Goal: Task Accomplishment & Management: Manage account settings

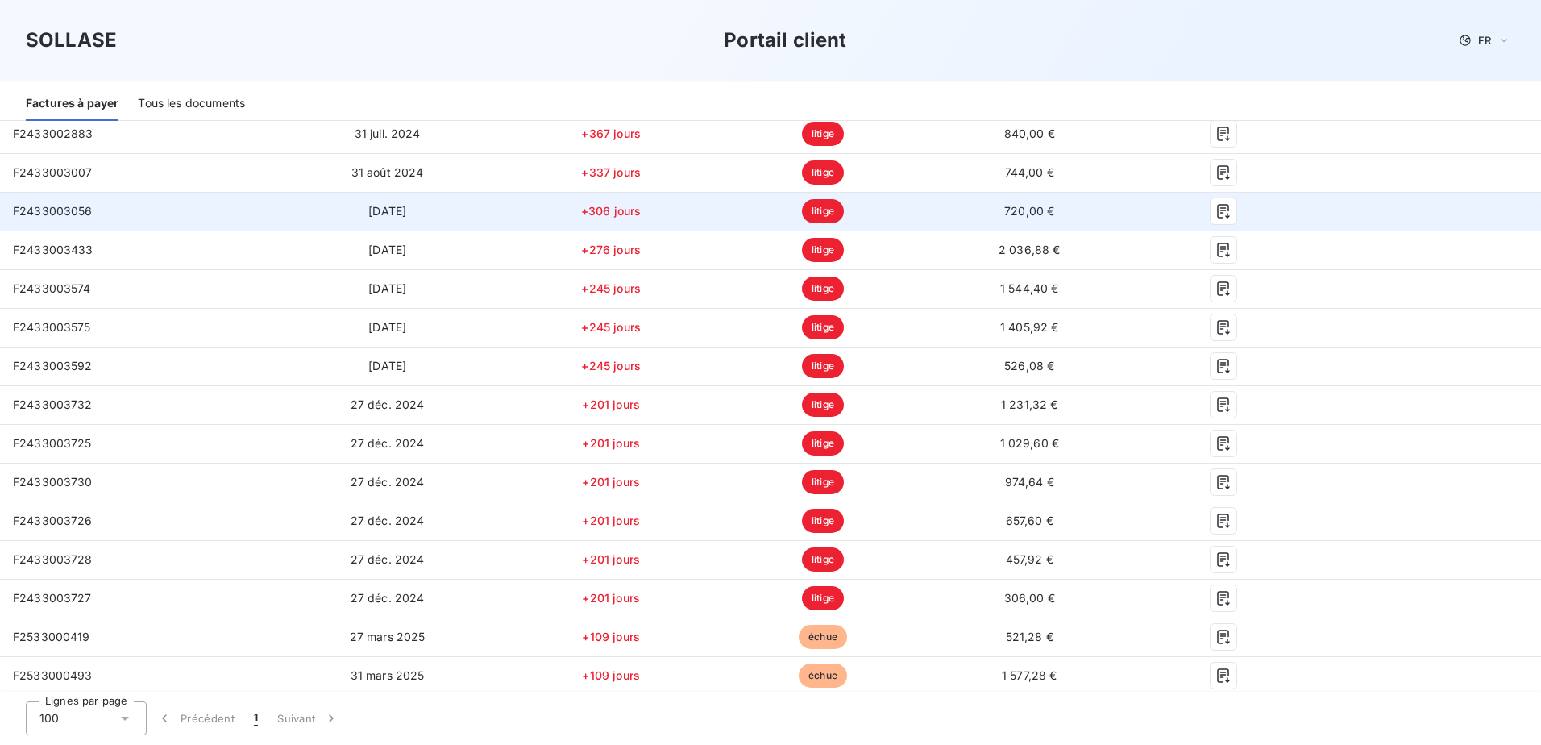
scroll to position [161, 0]
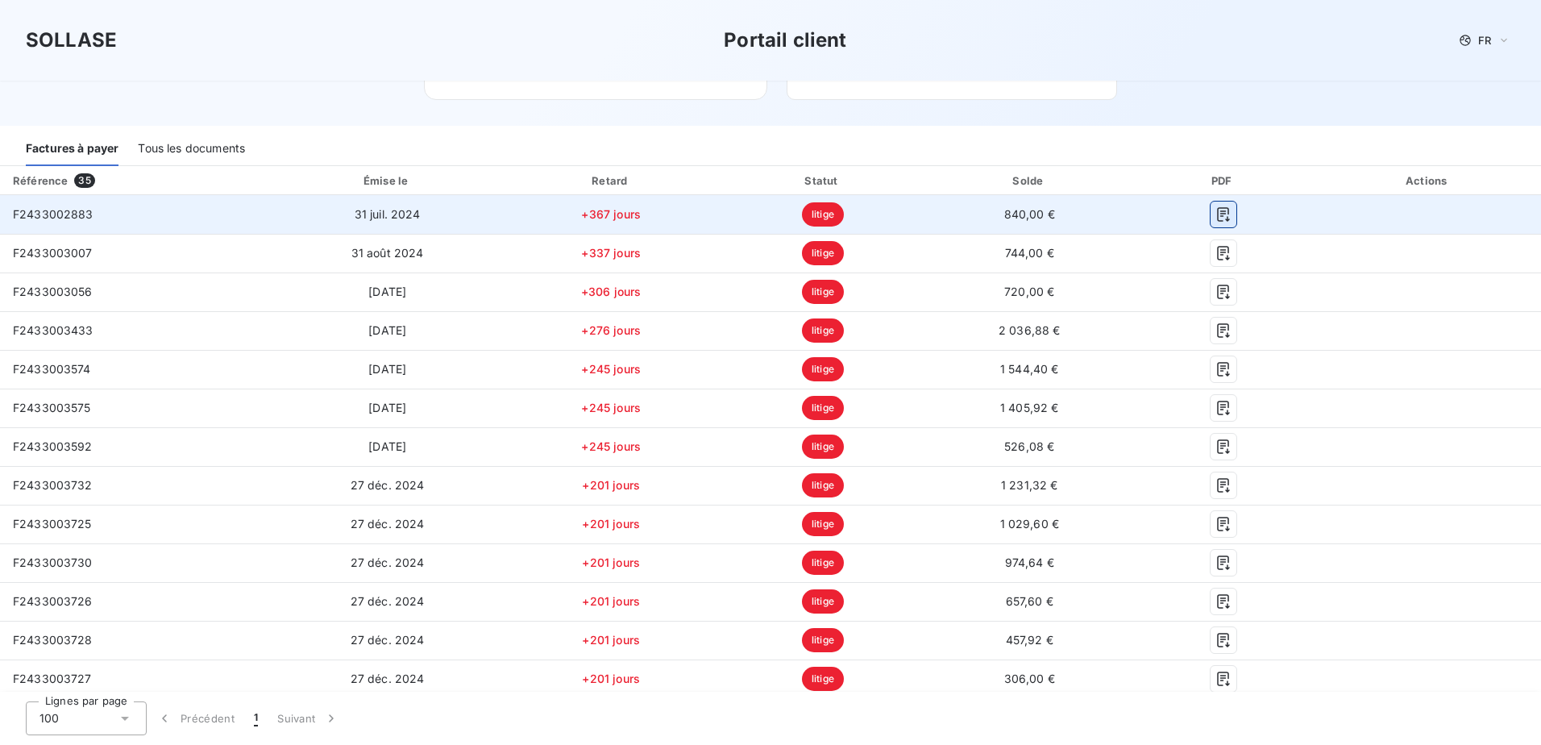
click at [1215, 222] on button "button" at bounding box center [1223, 214] width 26 height 26
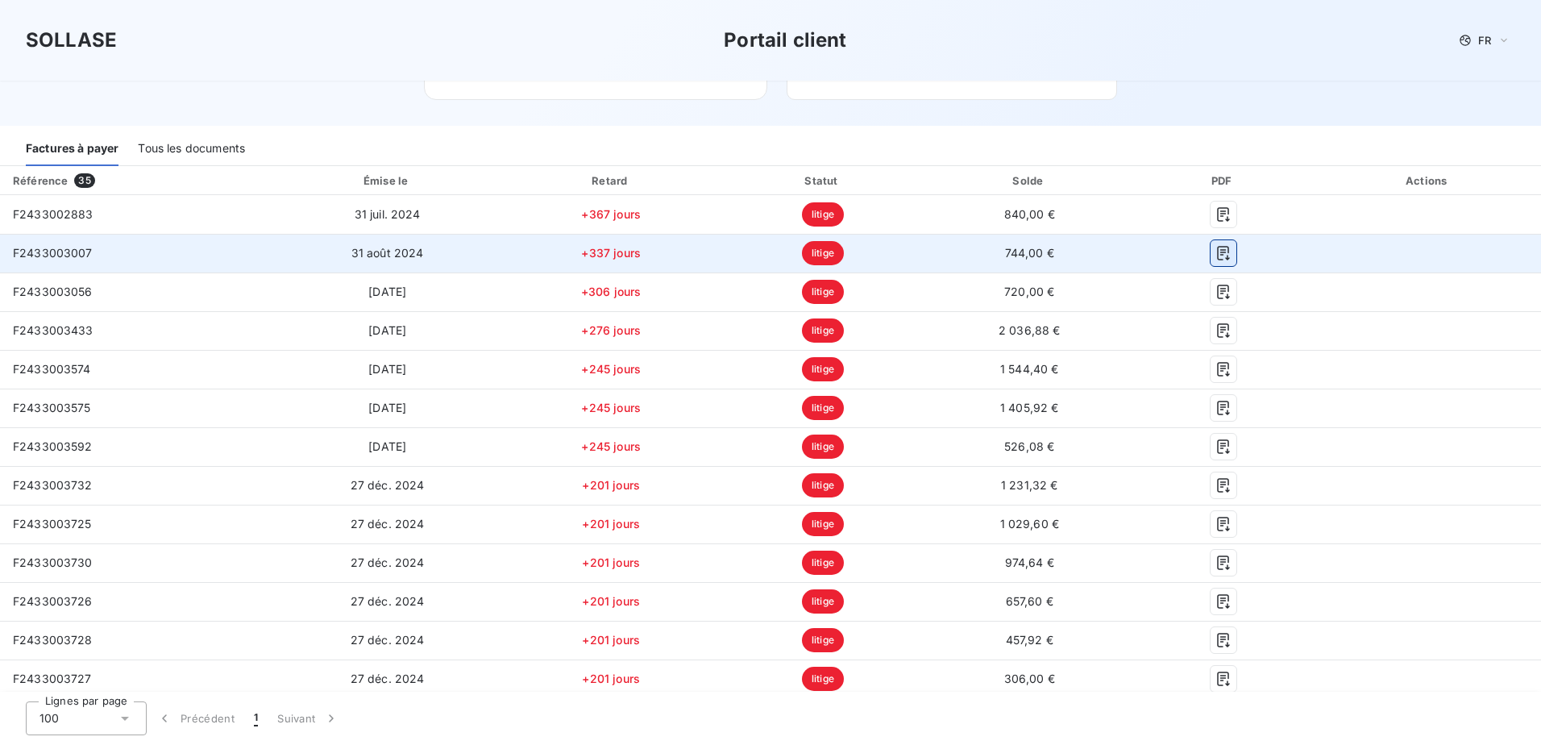
click at [1216, 255] on icon "button" at bounding box center [1223, 253] width 16 height 16
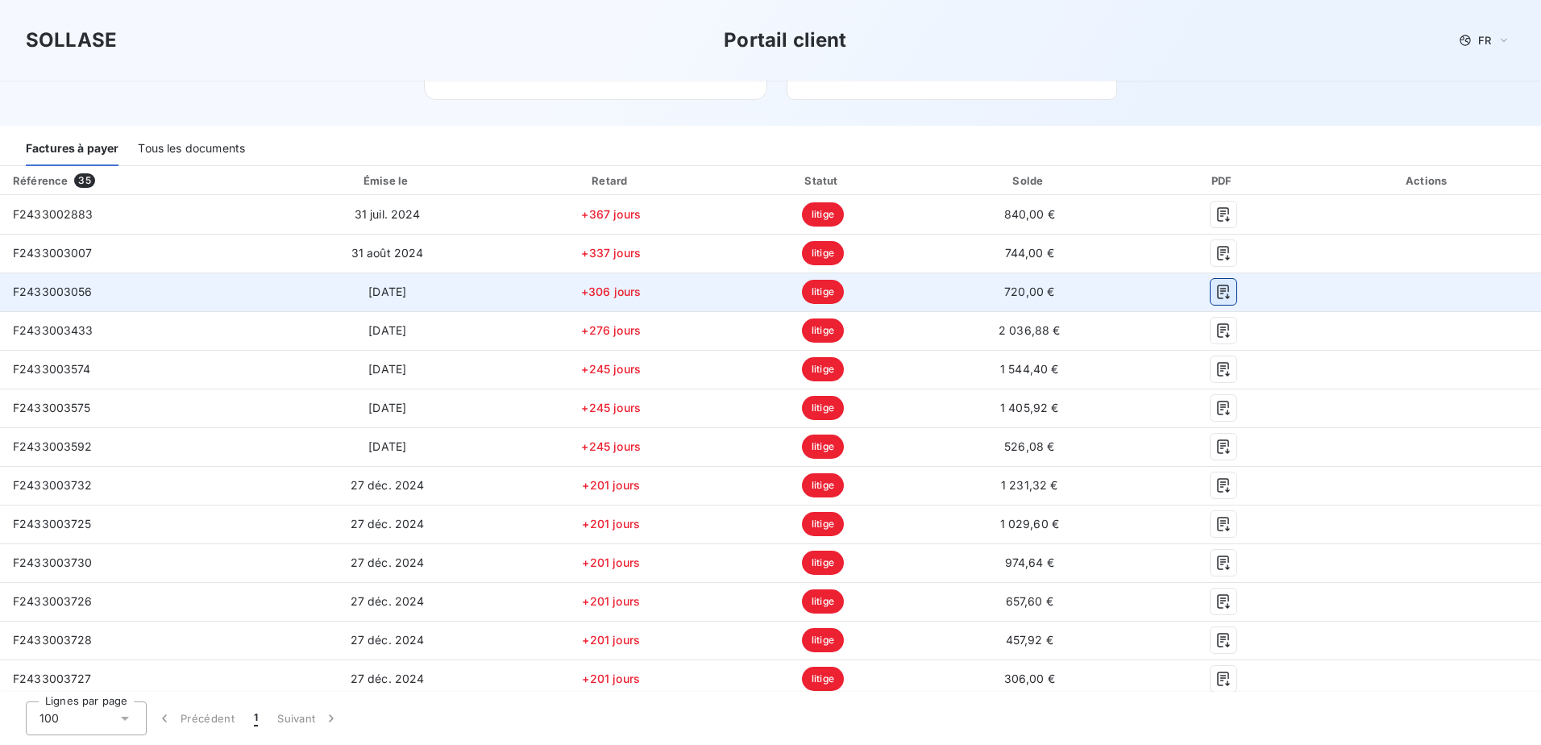
click at [1217, 297] on icon "button" at bounding box center [1223, 291] width 12 height 15
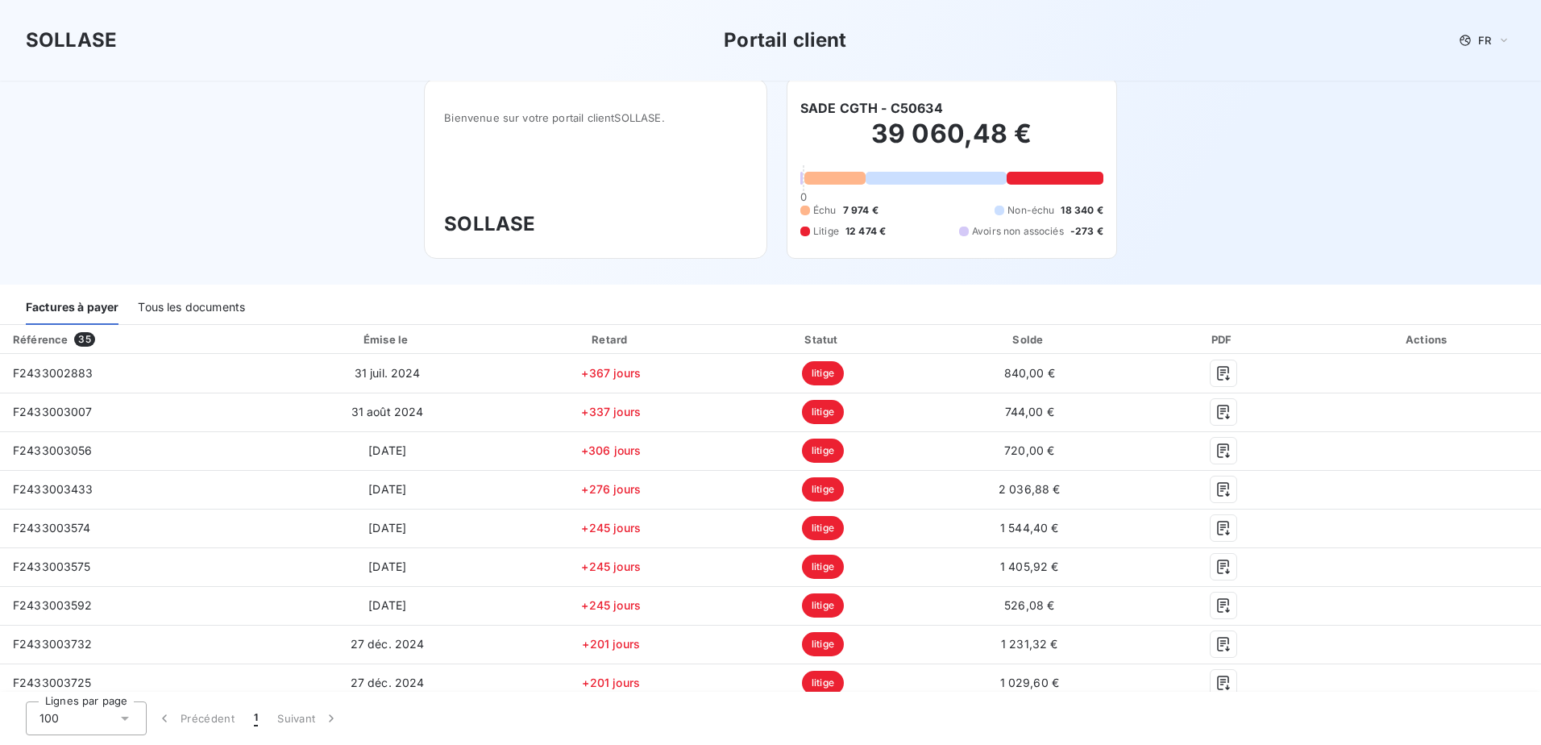
scroll to position [0, 0]
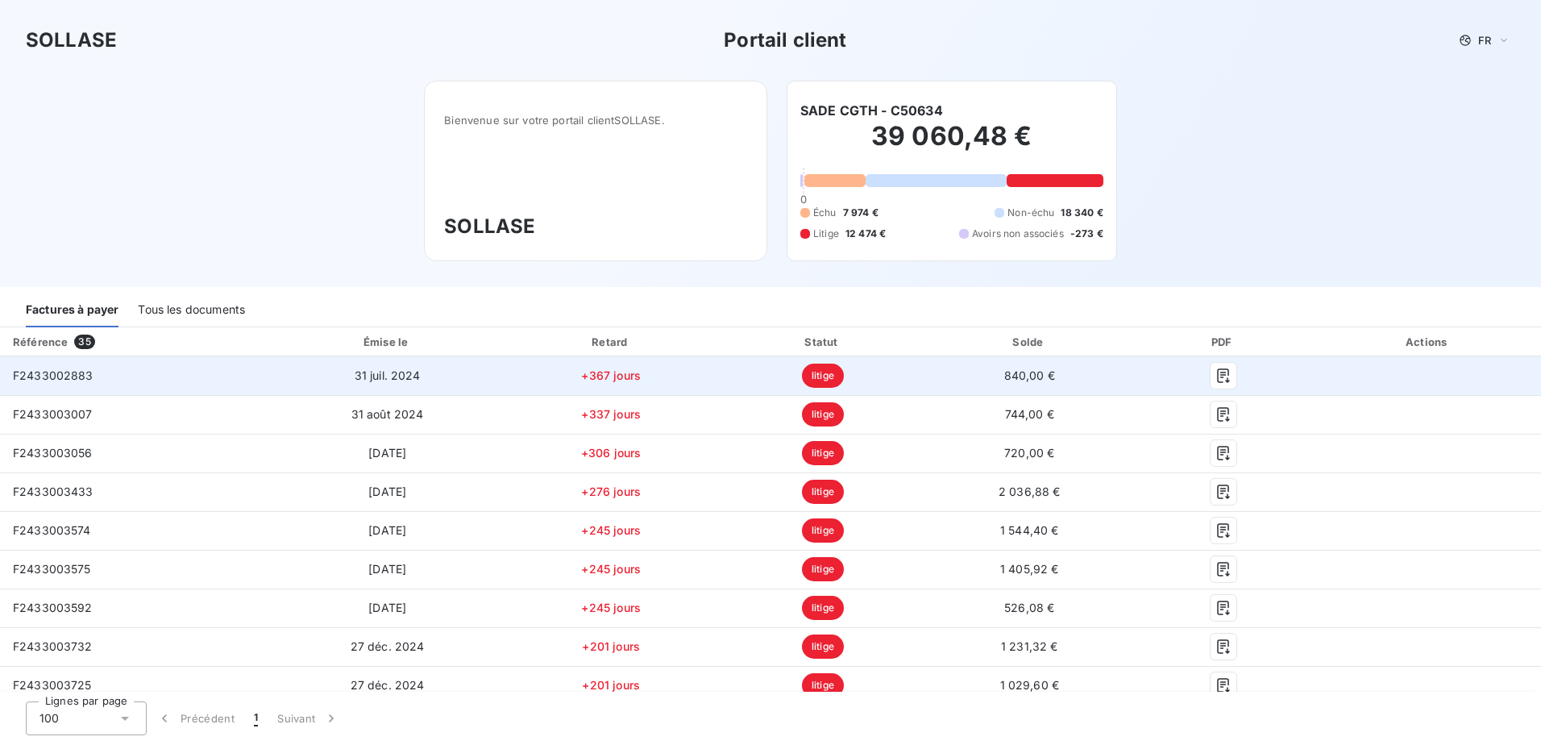
drag, startPoint x: 81, startPoint y: 379, endPoint x: 96, endPoint y: 376, distance: 14.7
click at [81, 379] on span "F2433002883" at bounding box center [53, 375] width 81 height 14
drag, startPoint x: 100, startPoint y: 376, endPoint x: 13, endPoint y: 369, distance: 87.3
click at [13, 369] on td "F2433002883" at bounding box center [135, 375] width 271 height 39
copy span "F2433002883"
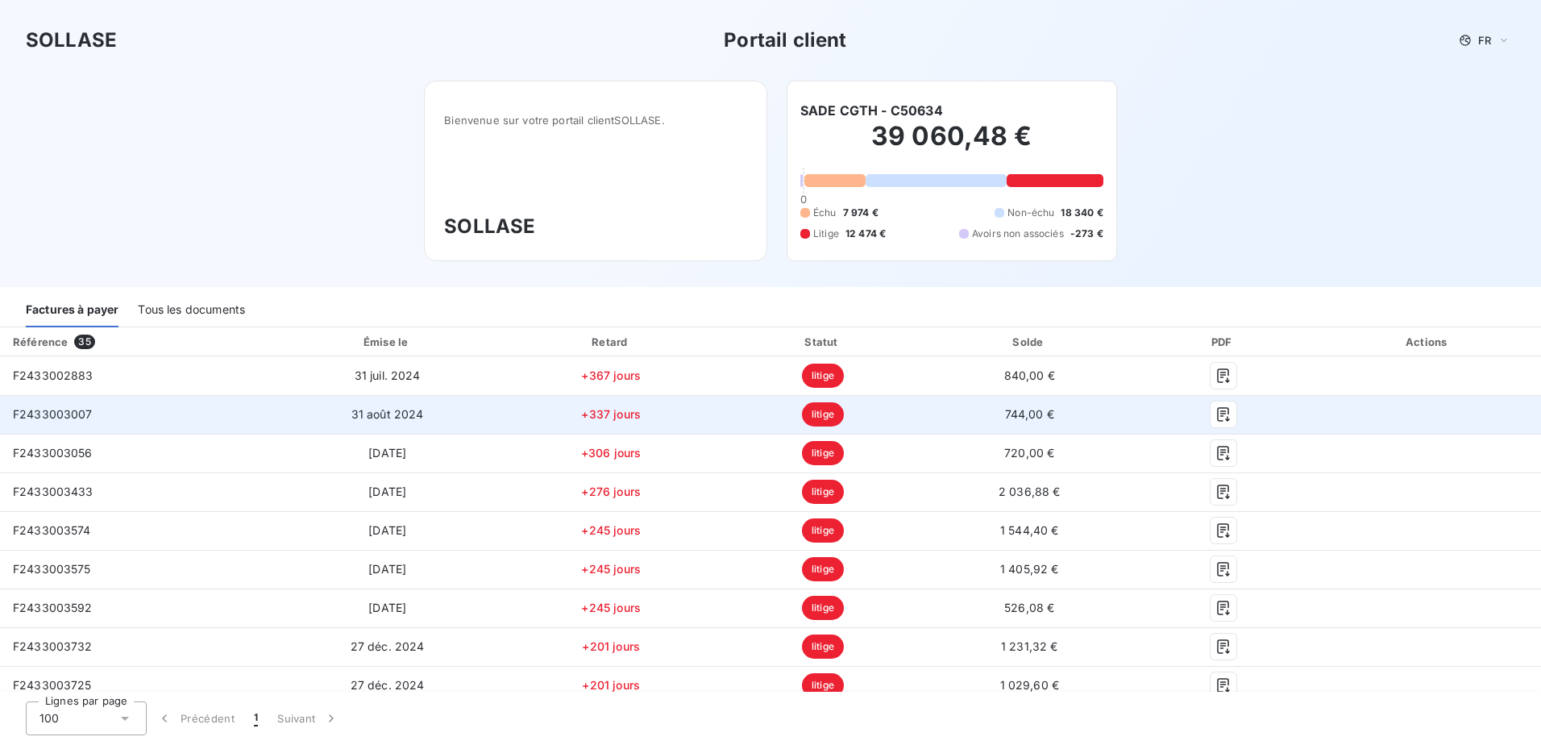
click at [94, 419] on td "F2433003007" at bounding box center [135, 414] width 271 height 39
drag, startPoint x: 93, startPoint y: 415, endPoint x: 5, endPoint y: 415, distance: 87.8
click at [5, 415] on td "F2433003007" at bounding box center [135, 414] width 271 height 39
copy span "F2433003007"
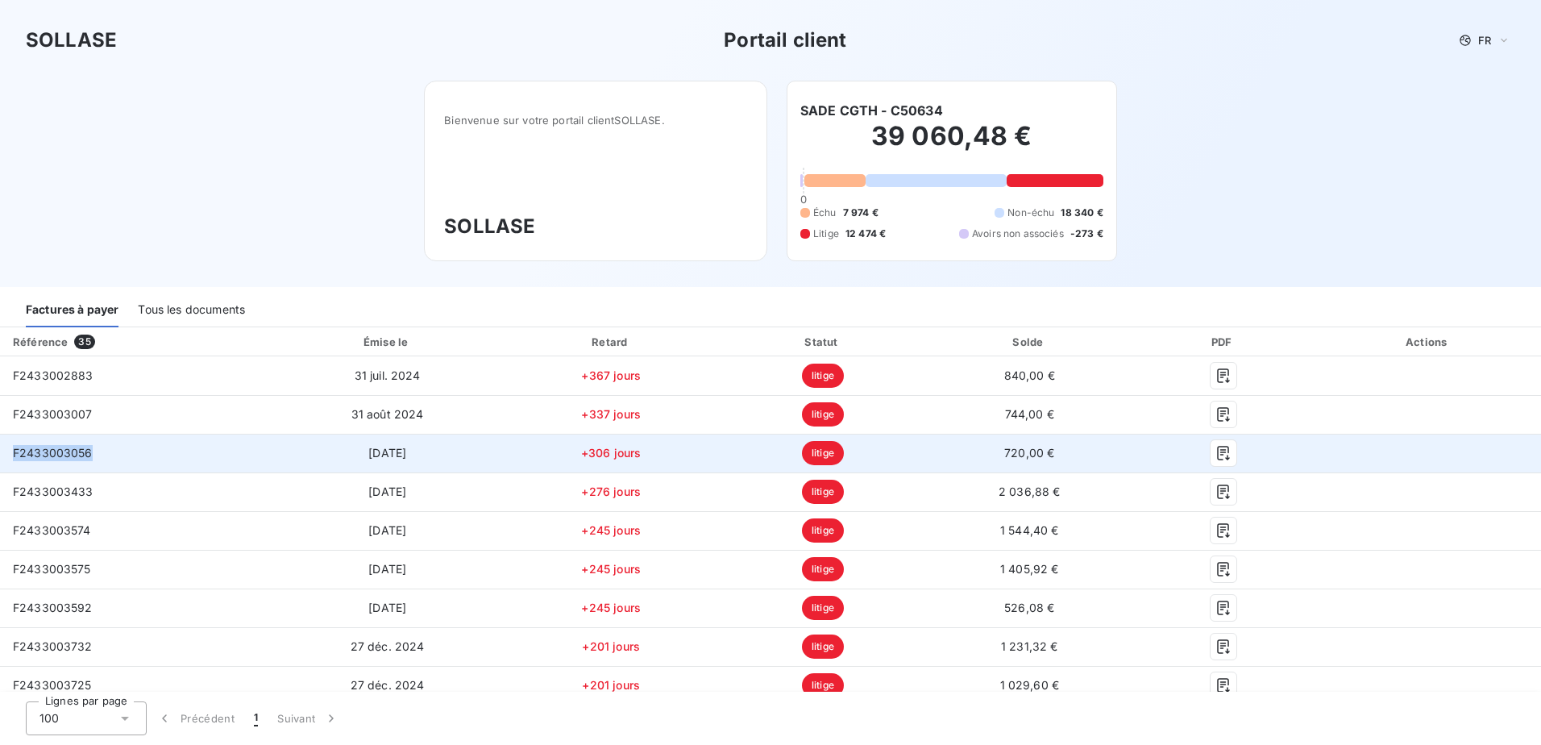
drag, startPoint x: 93, startPoint y: 458, endPoint x: 14, endPoint y: 456, distance: 79.0
click at [14, 456] on td "F2433003056" at bounding box center [135, 453] width 271 height 39
copy span "F2433003056"
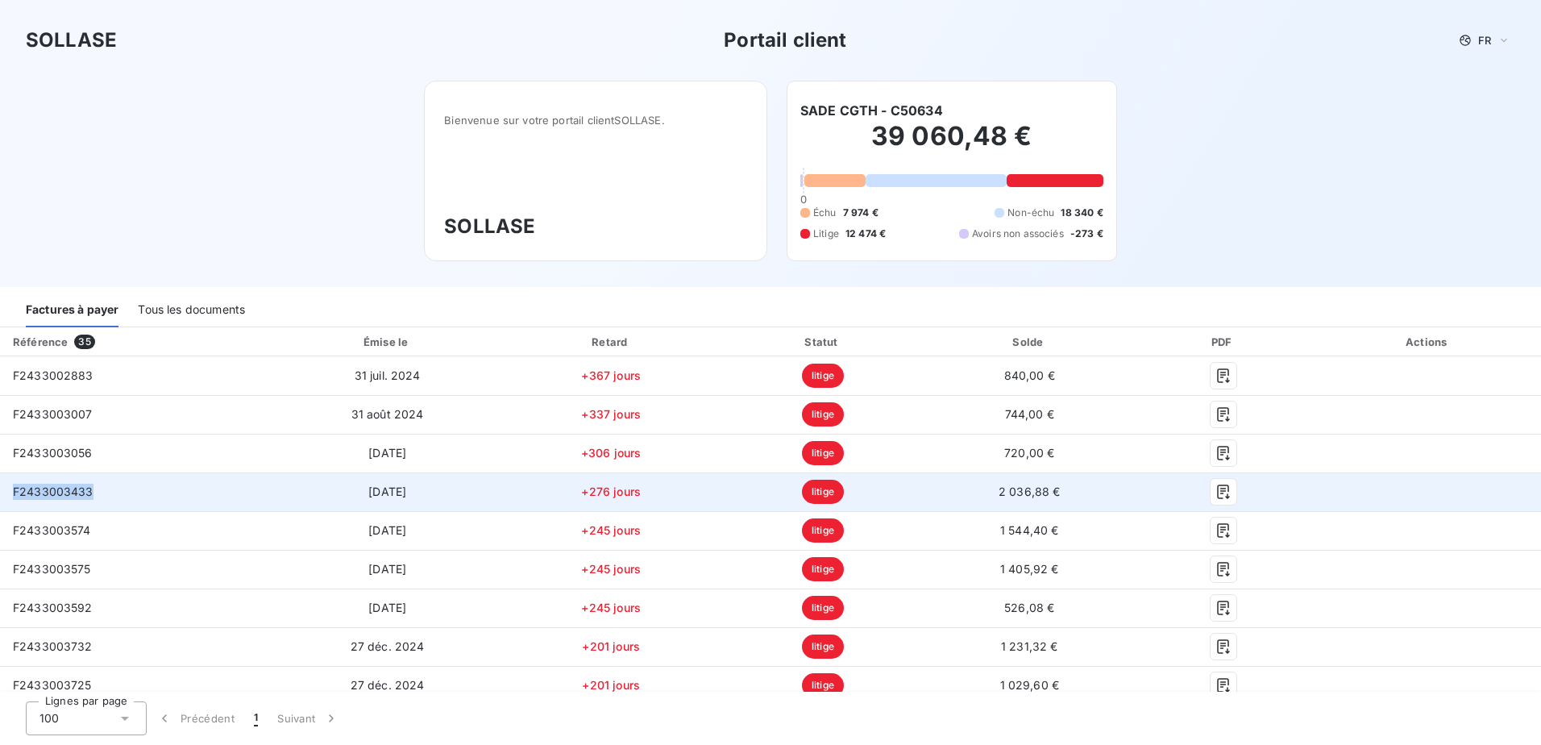
drag, startPoint x: 89, startPoint y: 491, endPoint x: 15, endPoint y: 488, distance: 75.0
click at [15, 488] on span "F2433003433" at bounding box center [53, 491] width 81 height 14
copy span "F2433003433"
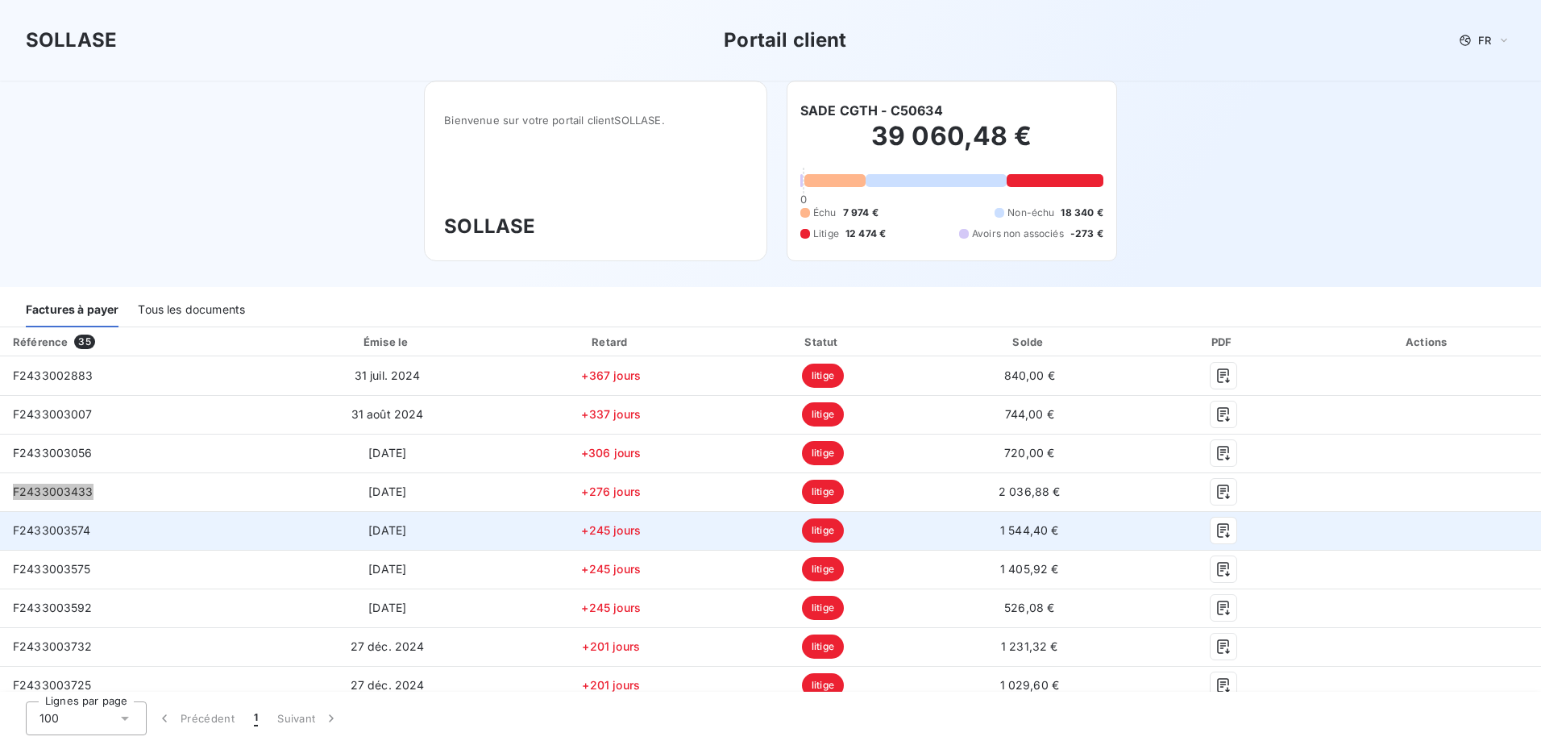
scroll to position [81, 0]
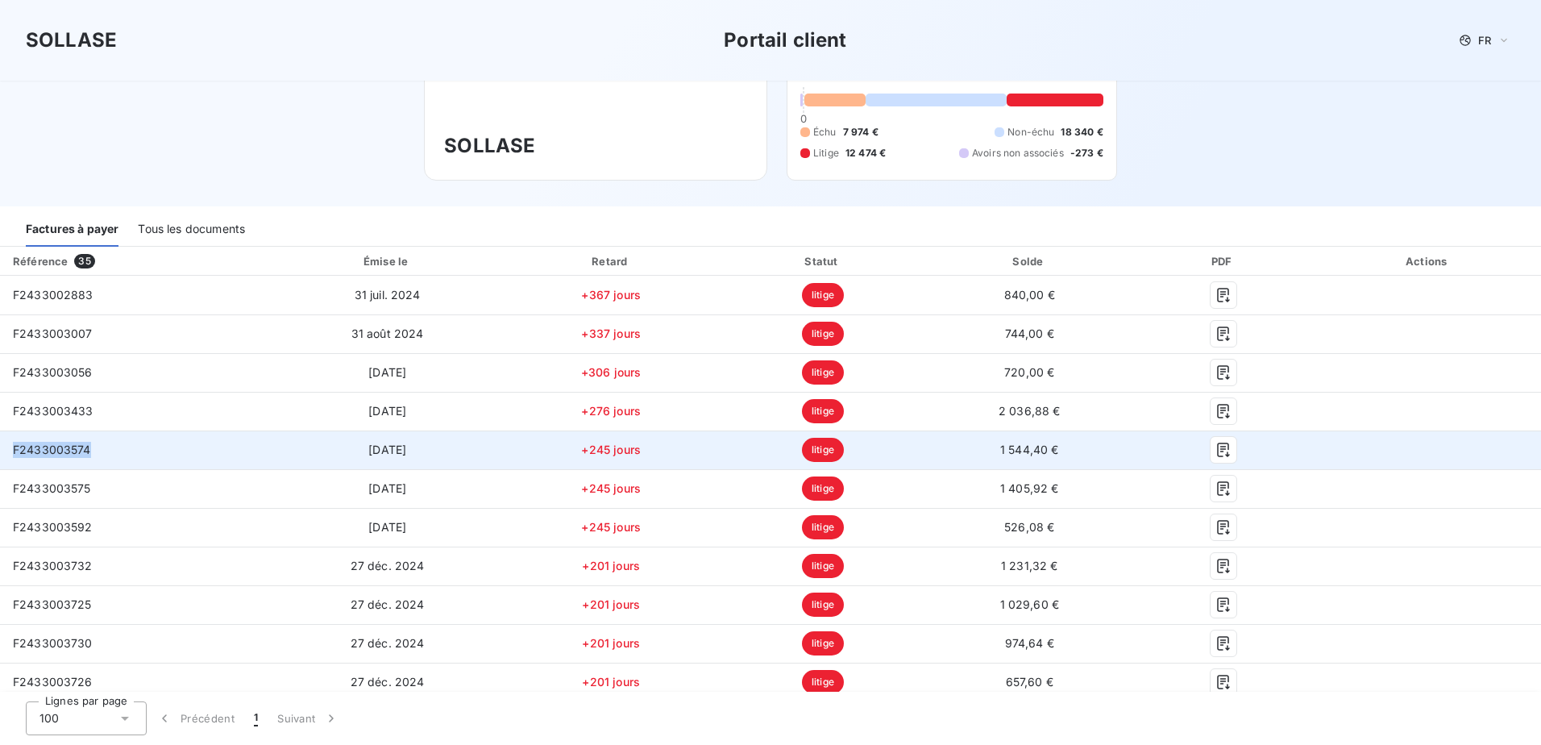
drag, startPoint x: 93, startPoint y: 454, endPoint x: 15, endPoint y: 451, distance: 77.4
click at [15, 451] on td "F2433003574" at bounding box center [135, 449] width 271 height 39
copy span "F2433003574"
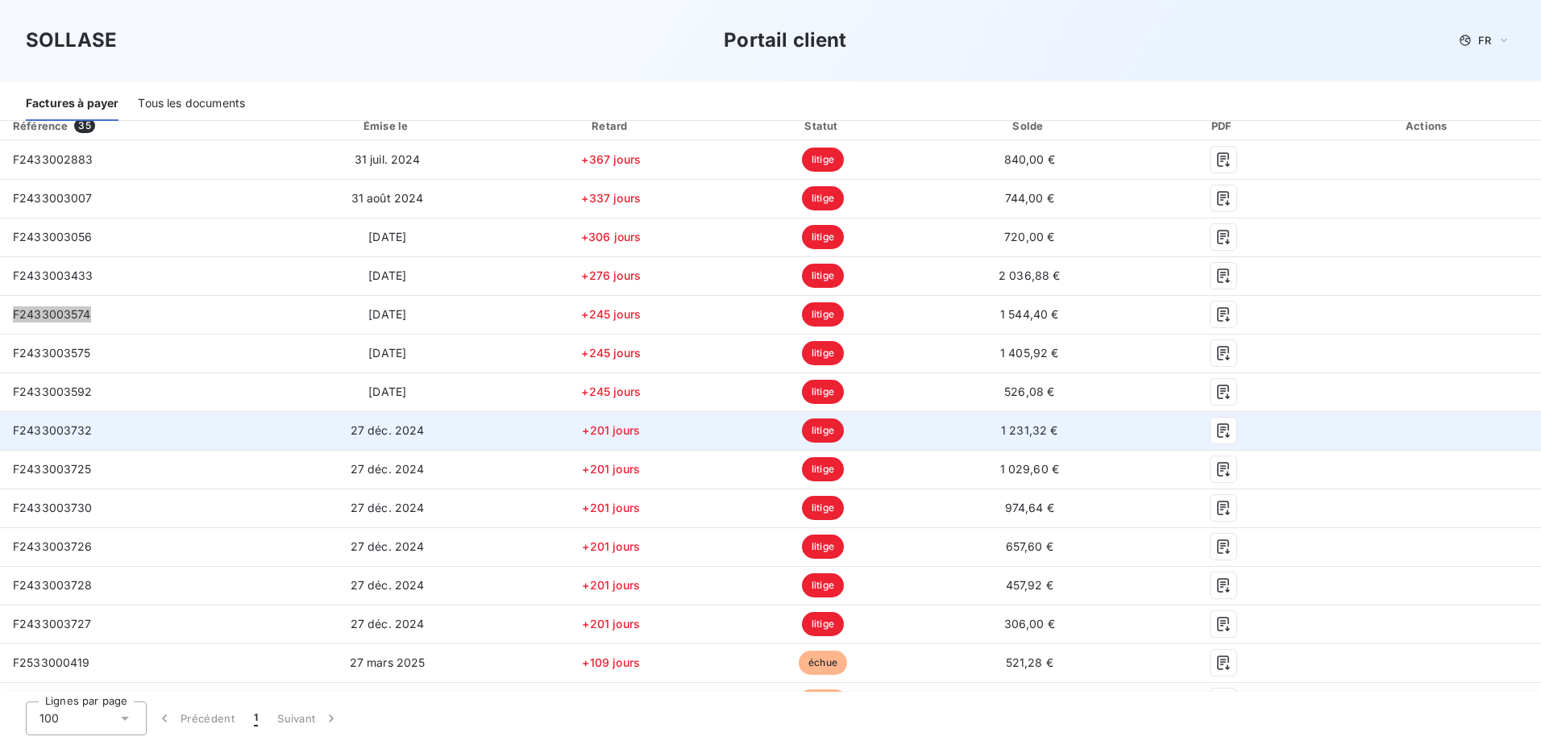
scroll to position [242, 0]
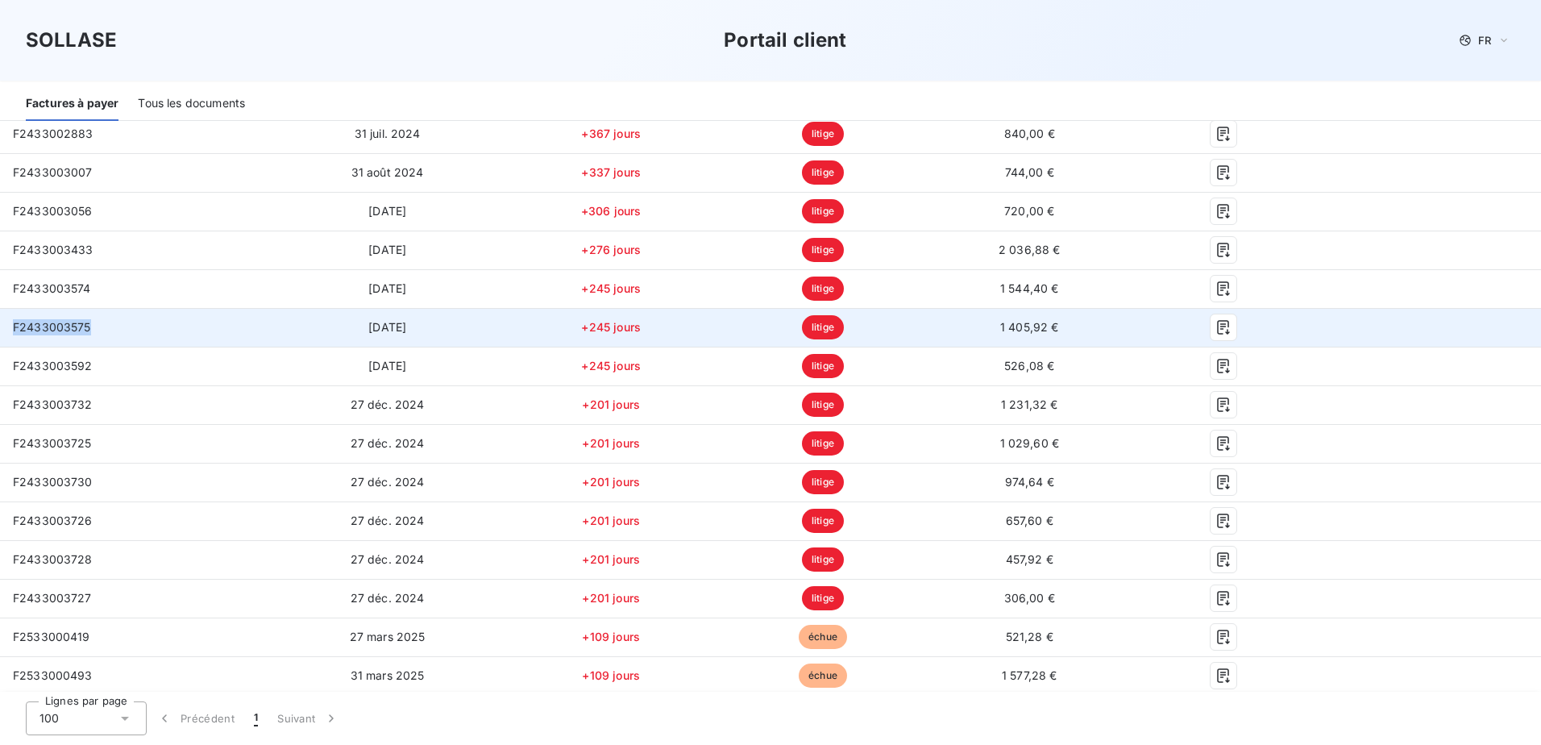
drag, startPoint x: 89, startPoint y: 326, endPoint x: 14, endPoint y: 326, distance: 75.8
click at [14, 326] on span "F2433003575" at bounding box center [52, 327] width 78 height 14
copy span "F2433003575"
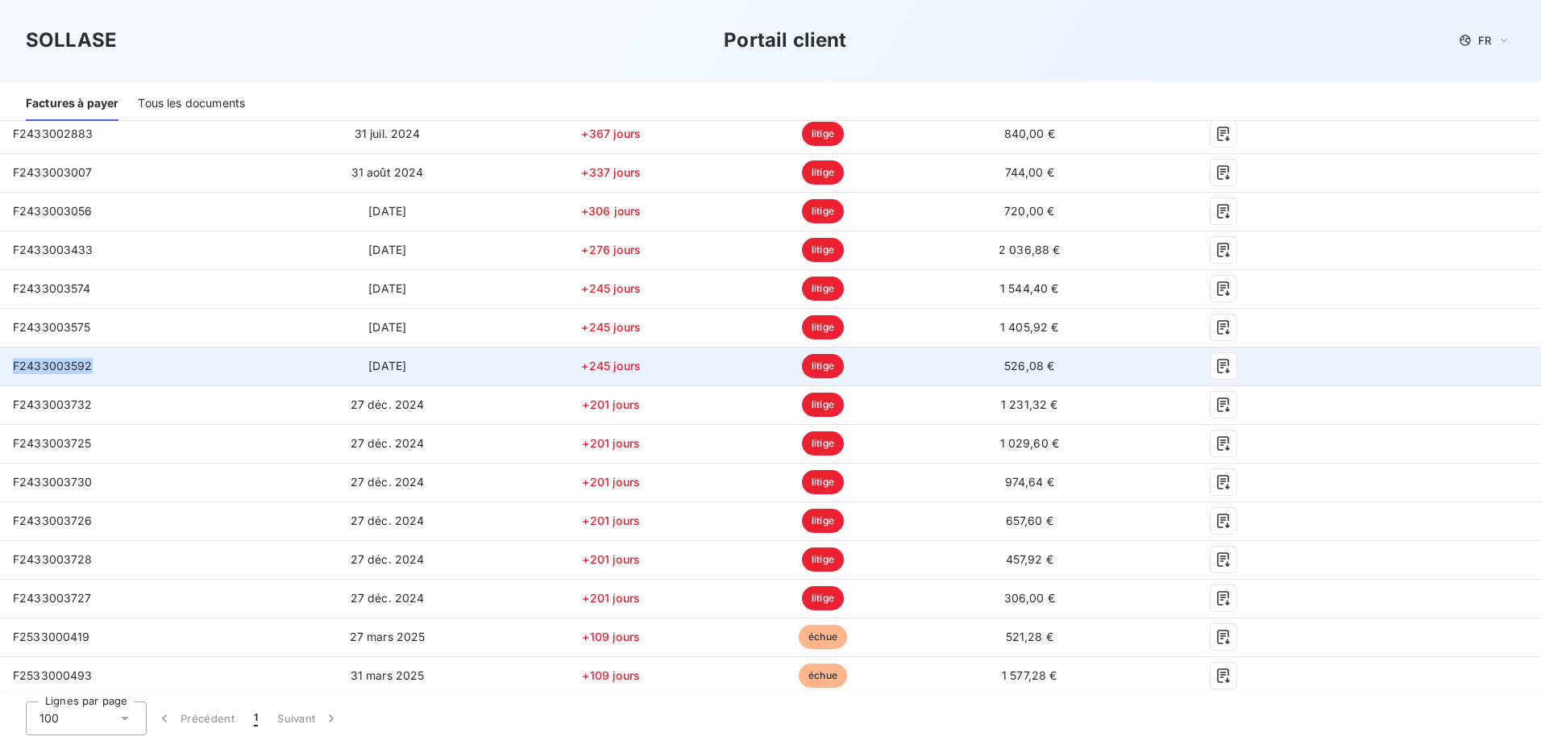
drag, startPoint x: 91, startPoint y: 367, endPoint x: 15, endPoint y: 365, distance: 75.8
click at [15, 365] on td "F2433003592" at bounding box center [135, 366] width 271 height 39
copy span "F2433003592"
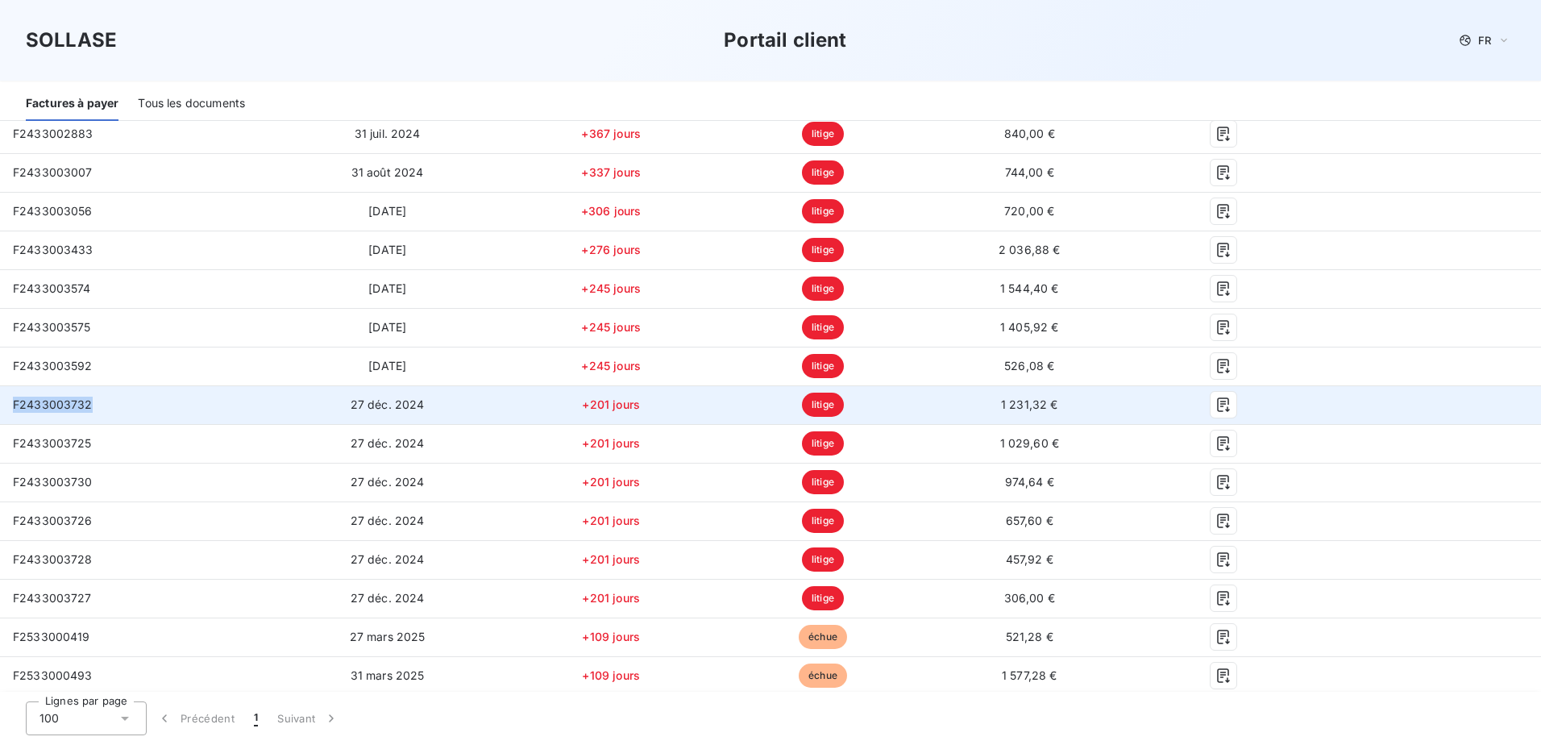
drag, startPoint x: 90, startPoint y: 406, endPoint x: 15, endPoint y: 406, distance: 75.7
click at [15, 406] on td "F2433003732" at bounding box center [135, 404] width 271 height 39
copy span "F2433003732"
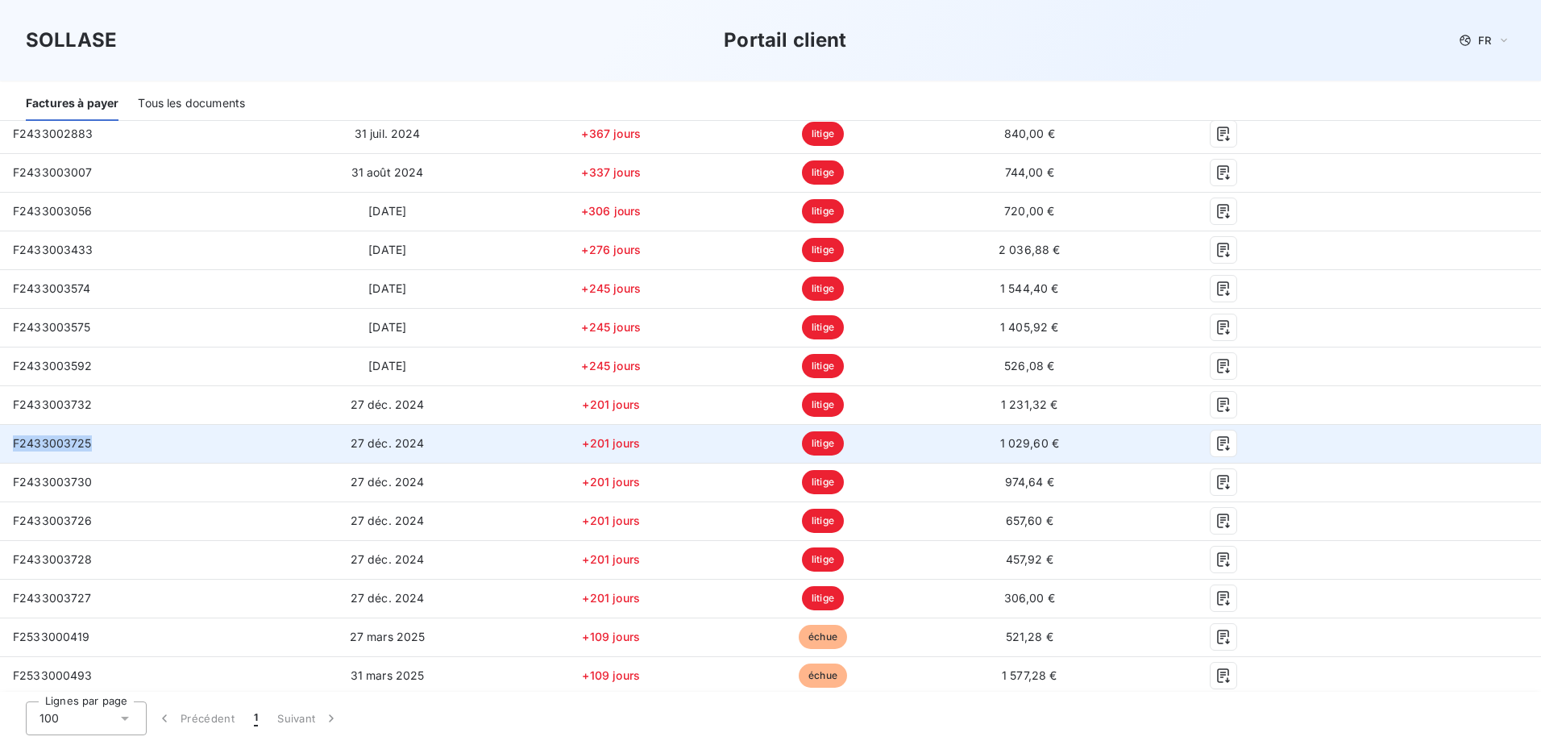
drag, startPoint x: 88, startPoint y: 442, endPoint x: 16, endPoint y: 440, distance: 71.8
click at [16, 440] on td "F2433003725" at bounding box center [135, 443] width 271 height 39
copy span "F2433003725"
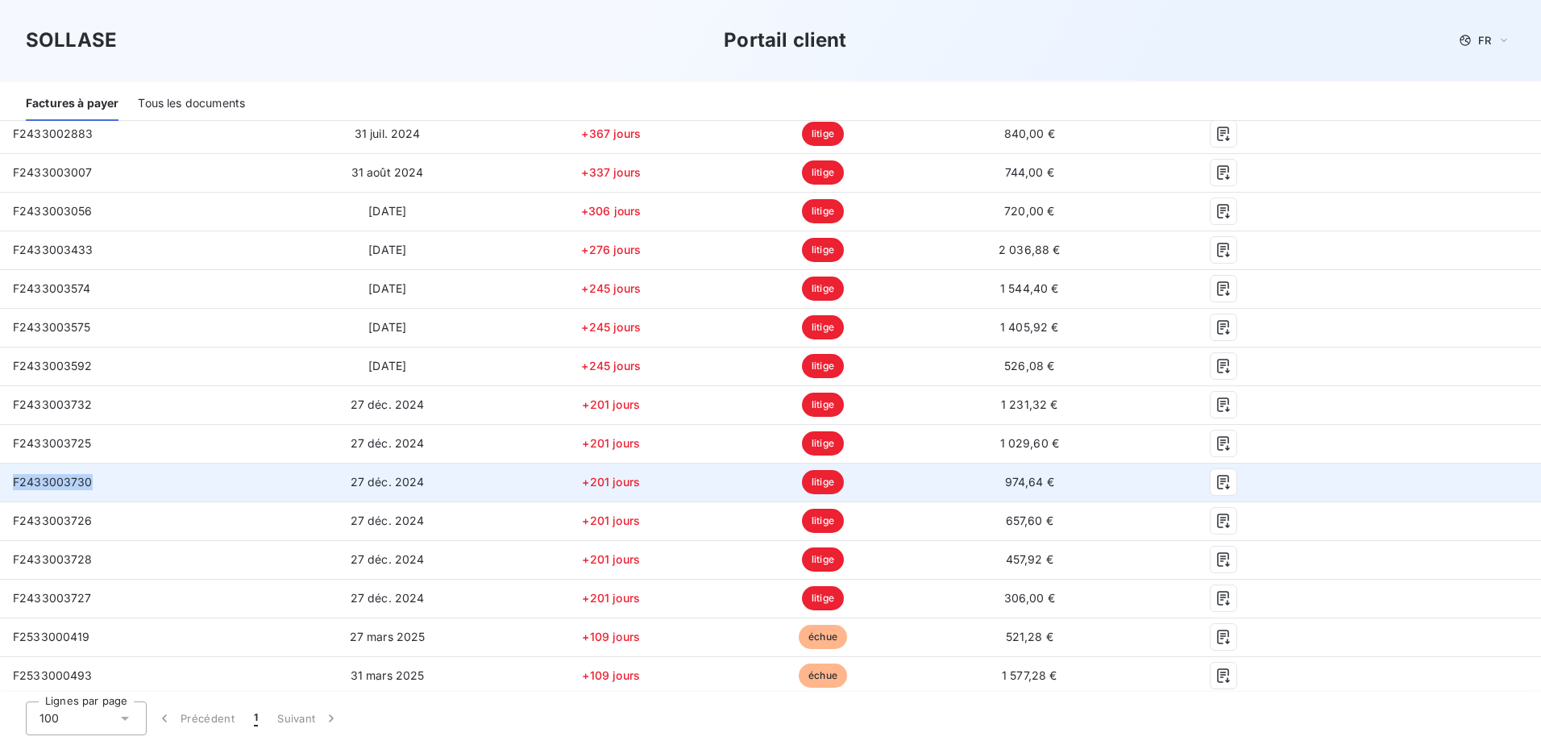
drag, startPoint x: 90, startPoint y: 482, endPoint x: 13, endPoint y: 487, distance: 77.5
click at [13, 487] on span "F2433003730" at bounding box center [53, 482] width 80 height 14
copy span "F2433003730"
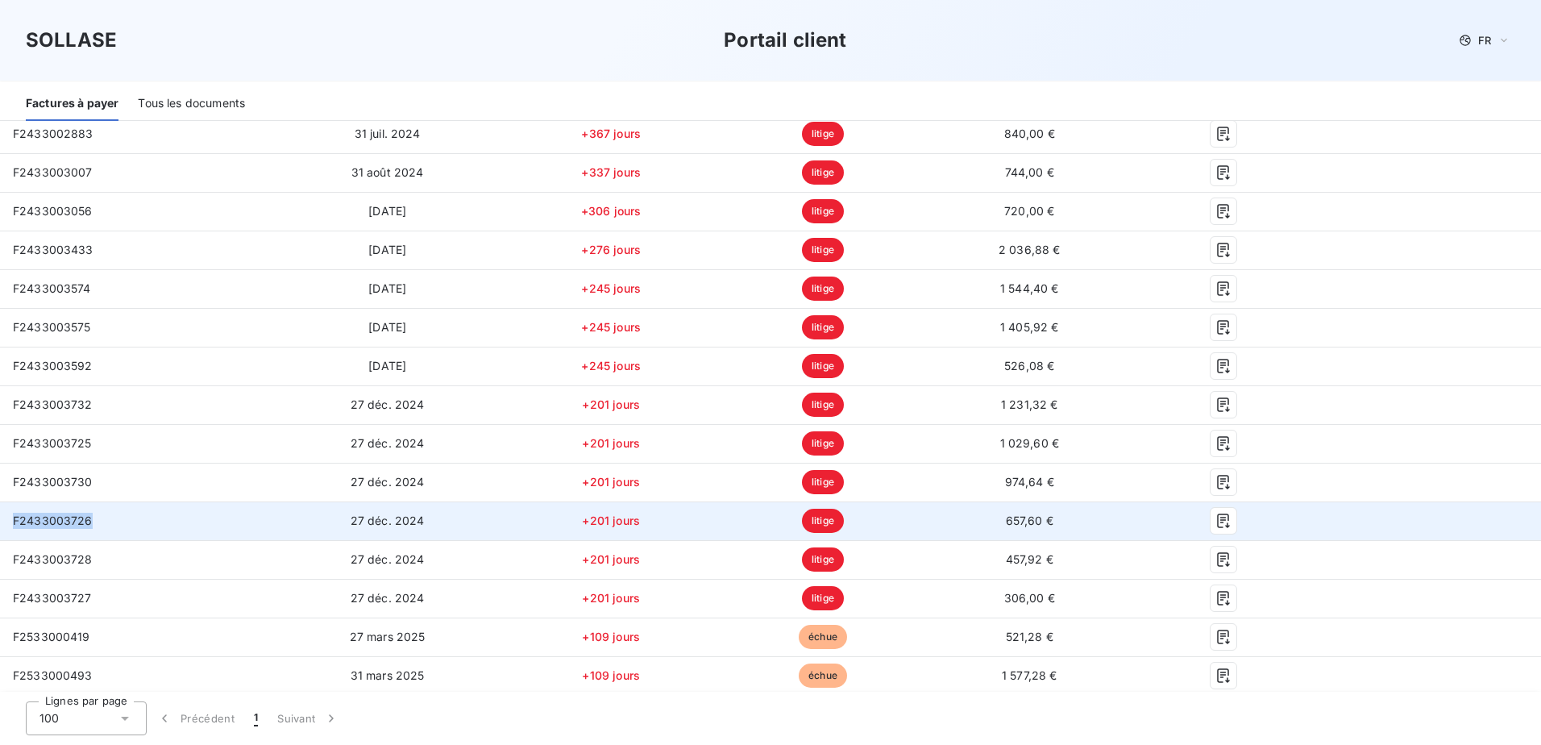
drag, startPoint x: 88, startPoint y: 525, endPoint x: 15, endPoint y: 522, distance: 73.4
click at [15, 522] on span "F2433003726" at bounding box center [53, 520] width 80 height 14
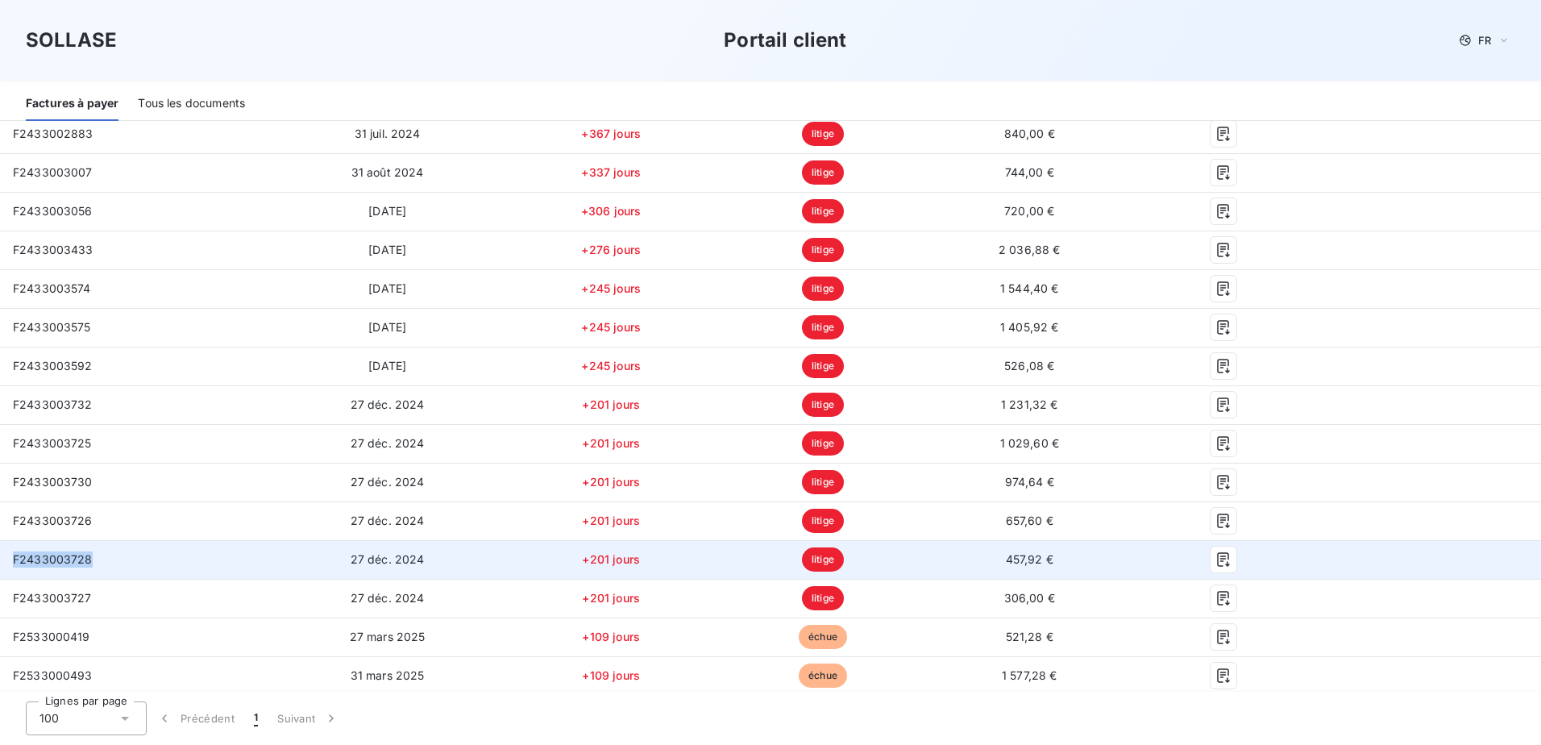
drag, startPoint x: 90, startPoint y: 563, endPoint x: 14, endPoint y: 561, distance: 76.6
click at [14, 561] on span "F2433003728" at bounding box center [53, 559] width 80 height 14
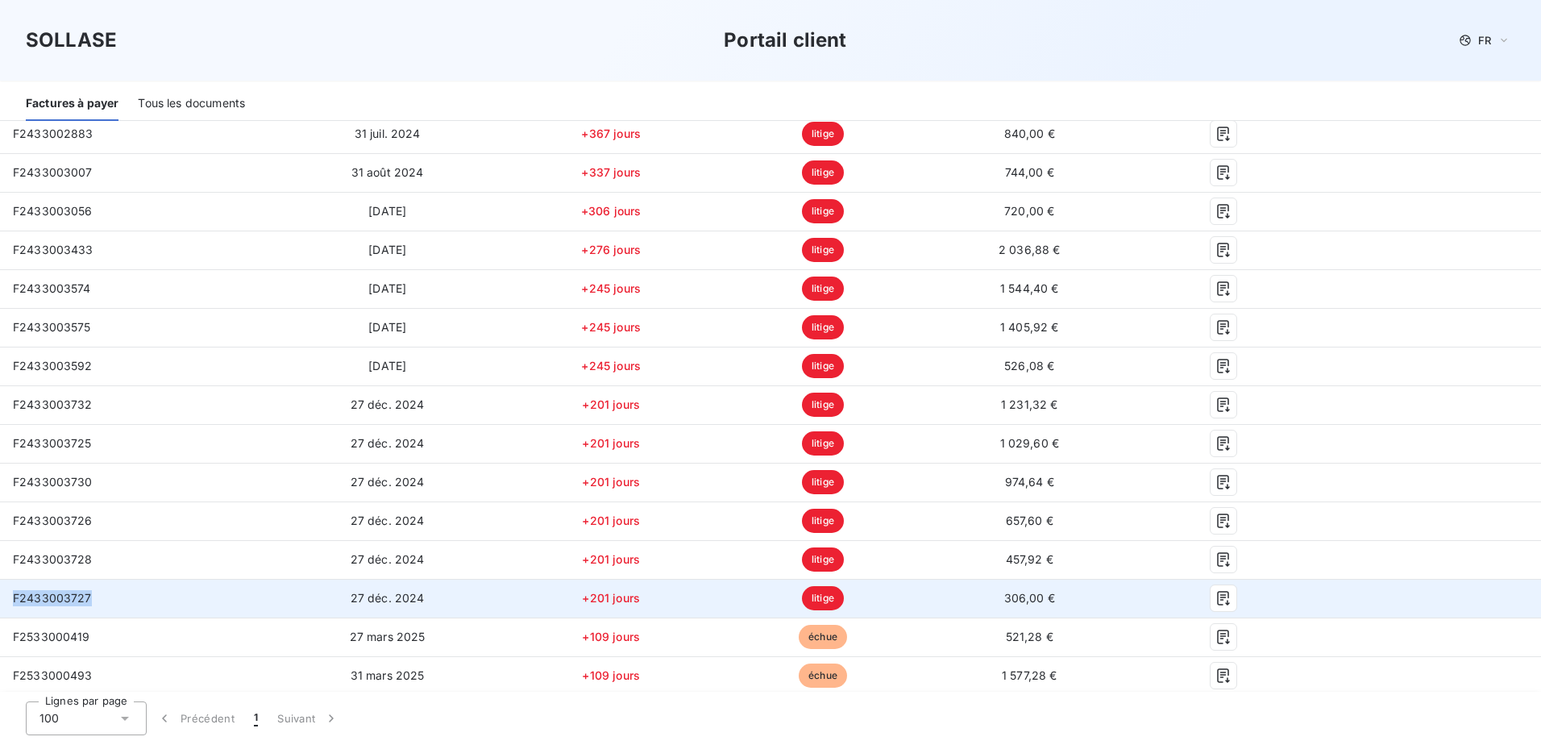
drag, startPoint x: 87, startPoint y: 595, endPoint x: 14, endPoint y: 601, distance: 73.5
click at [14, 601] on span "F2433003727" at bounding box center [52, 598] width 79 height 14
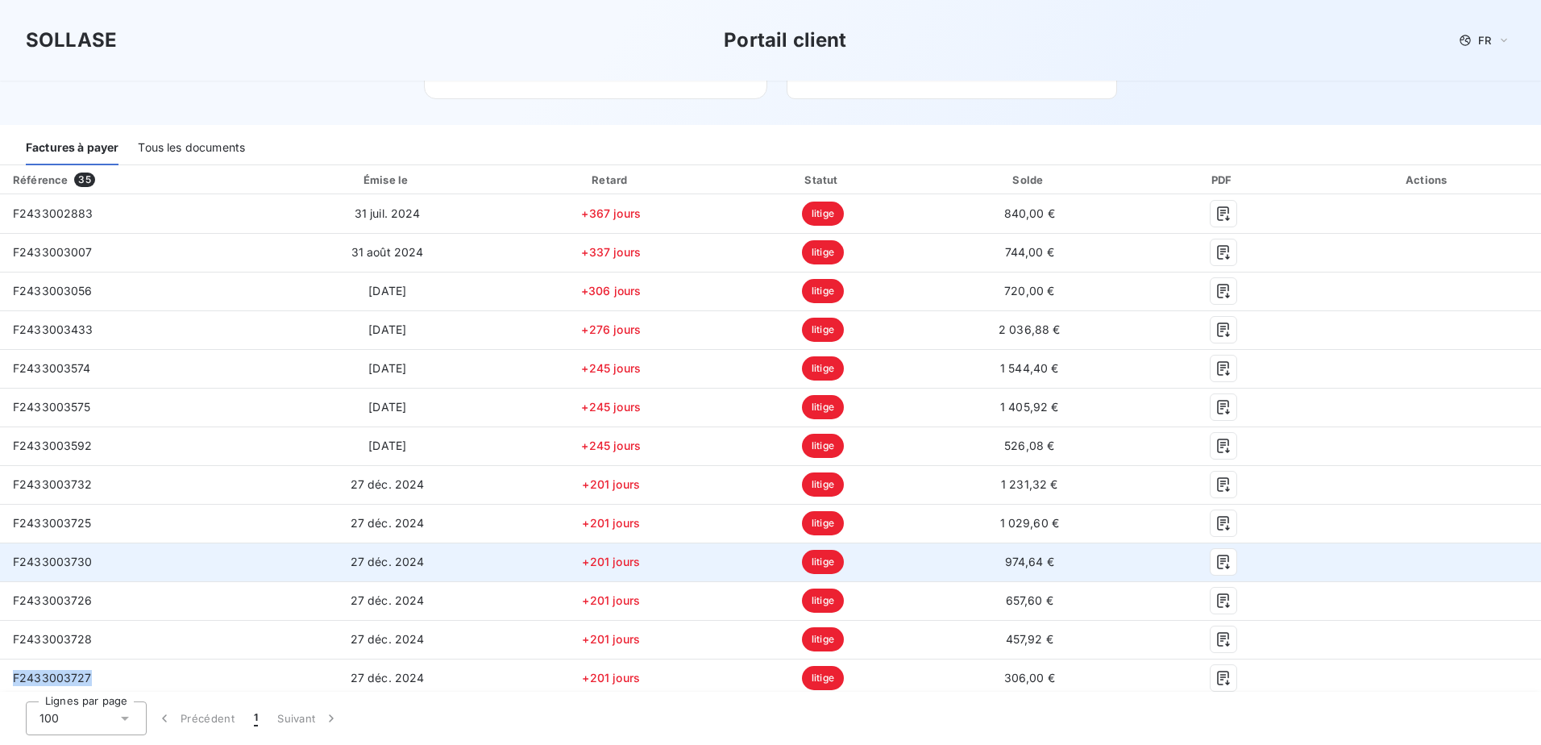
scroll to position [161, 0]
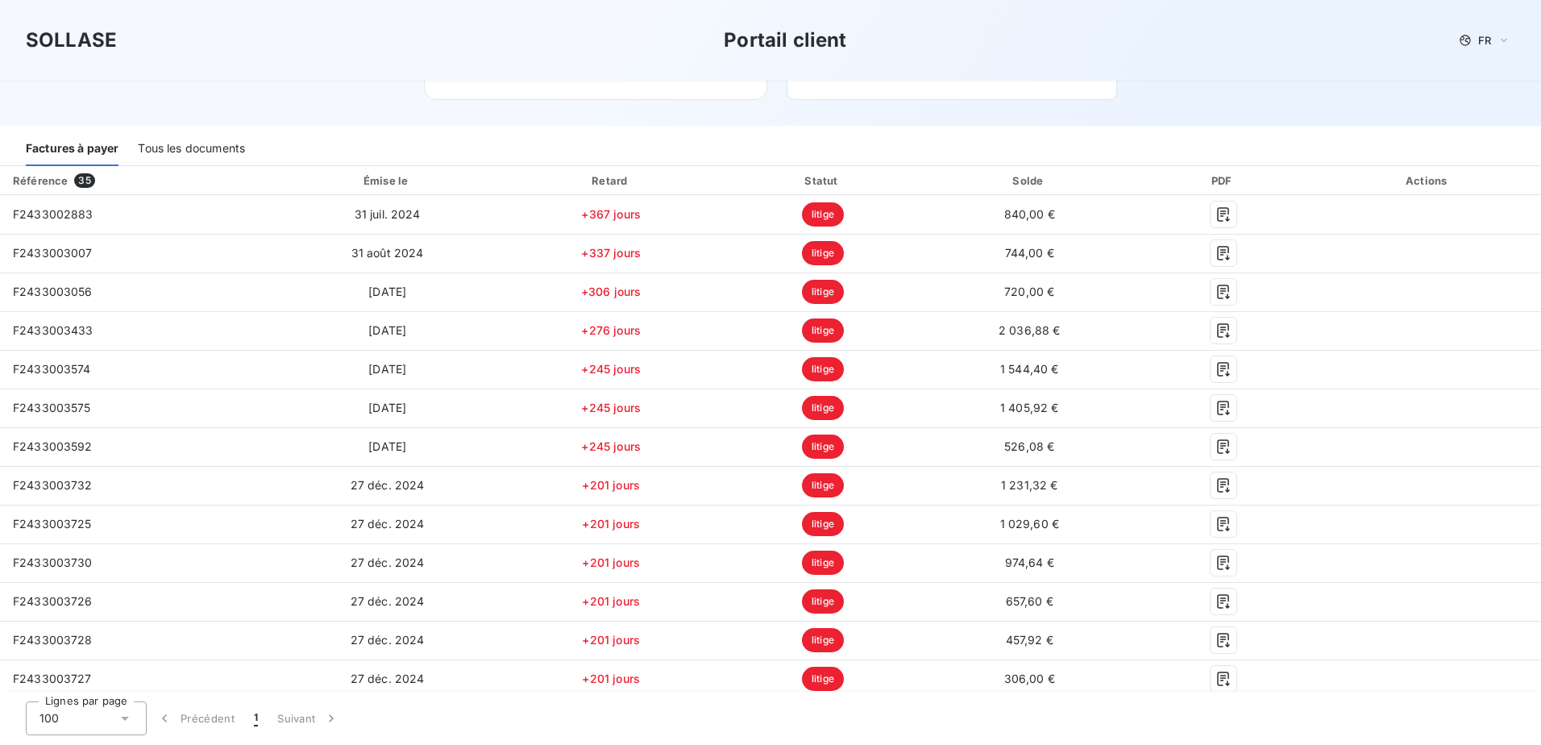
click at [8, 161] on div "Factures à payer Tous les documents" at bounding box center [770, 149] width 1541 height 34
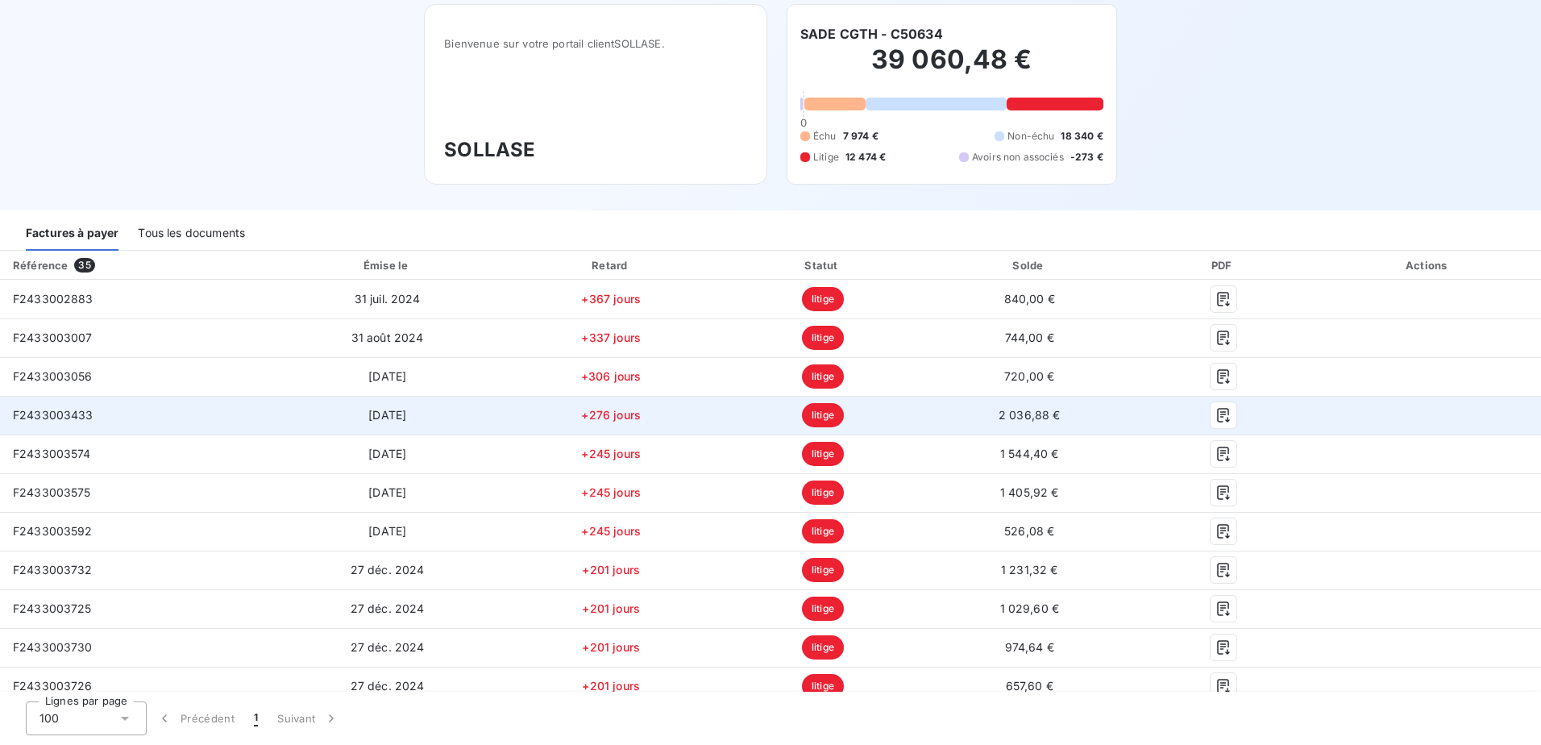
scroll to position [0, 0]
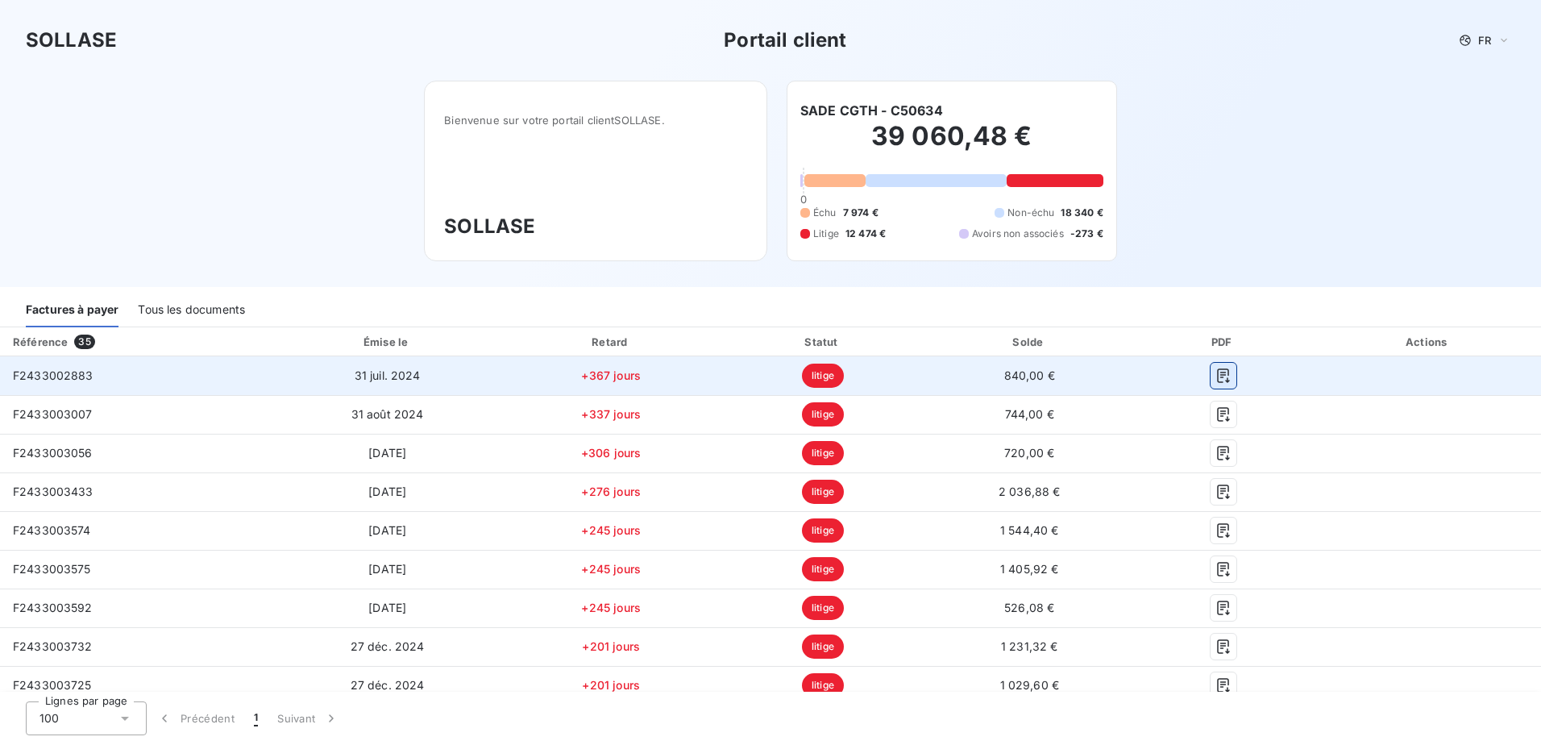
click at [1217, 382] on icon "button" at bounding box center [1223, 375] width 12 height 15
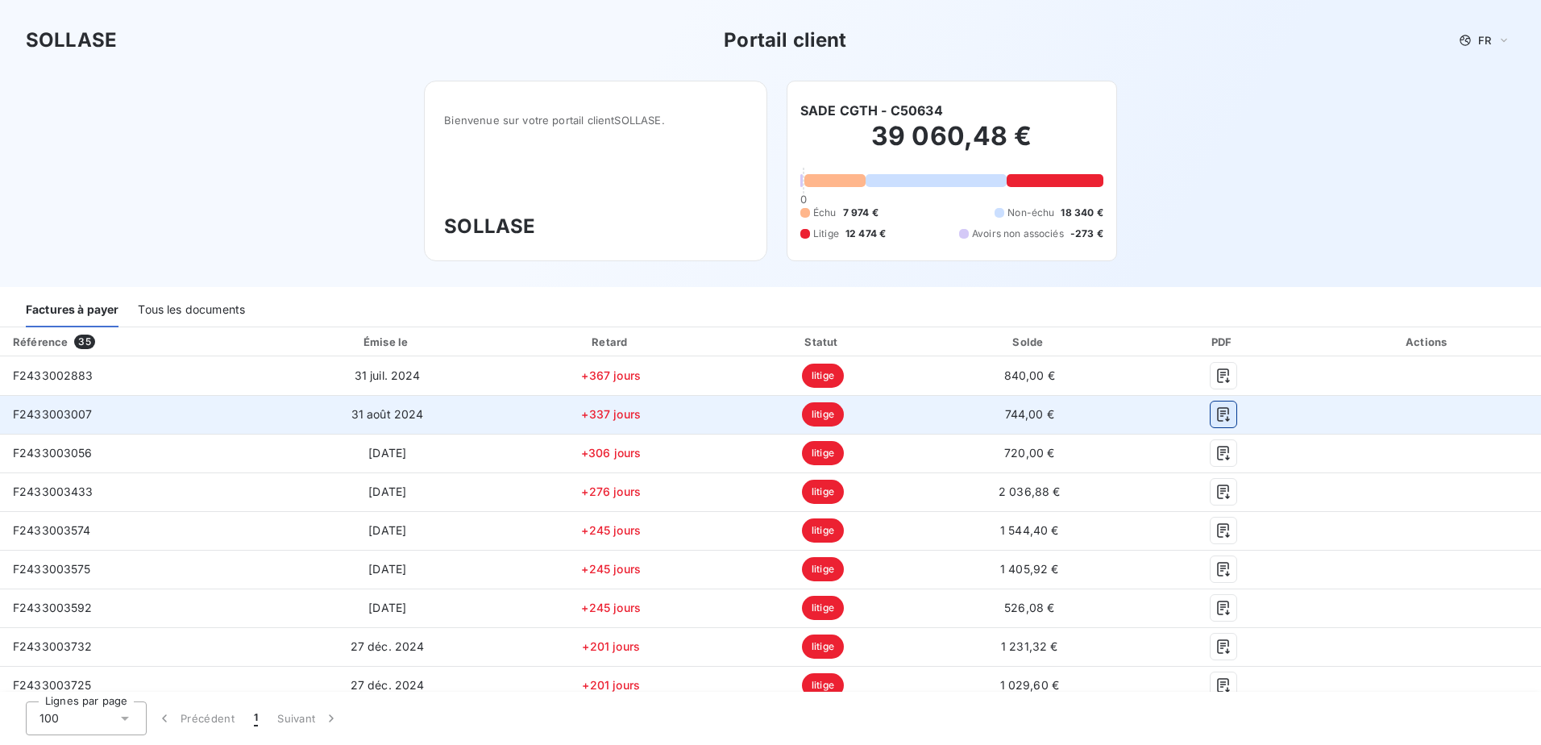
click at [1217, 418] on icon "button" at bounding box center [1223, 414] width 16 height 16
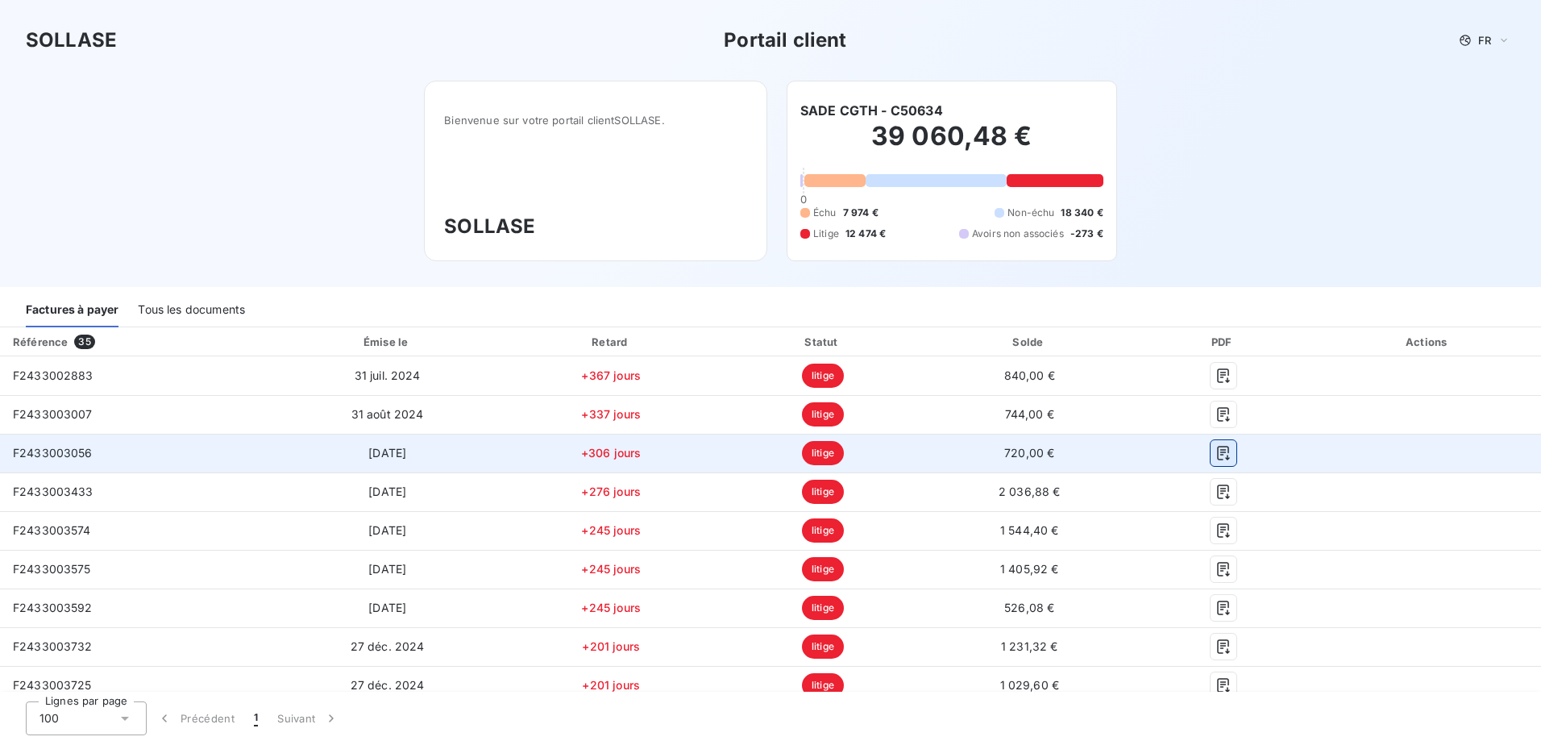
click at [1217, 455] on icon "button" at bounding box center [1223, 453] width 16 height 16
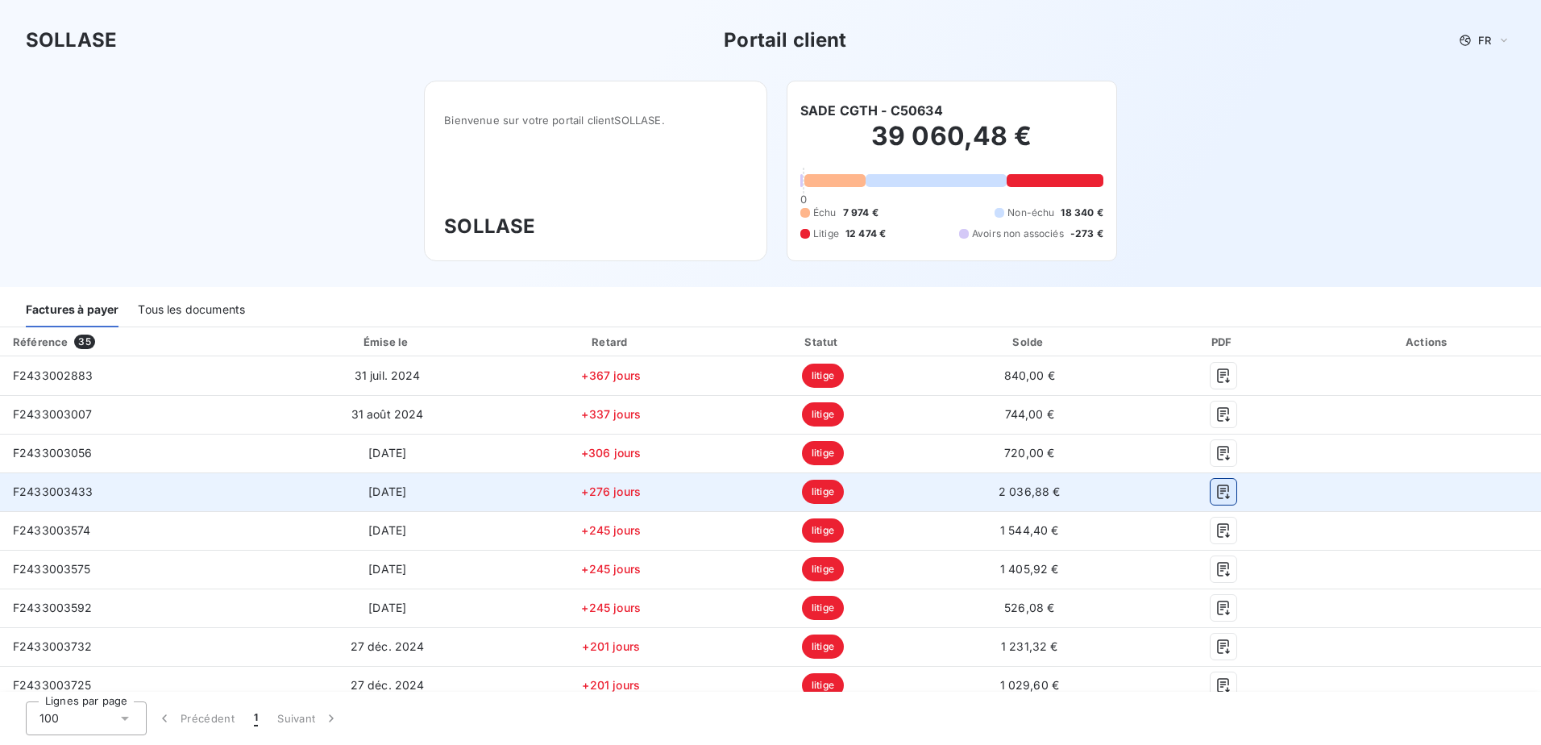
click at [1215, 496] on icon "button" at bounding box center [1223, 491] width 16 height 16
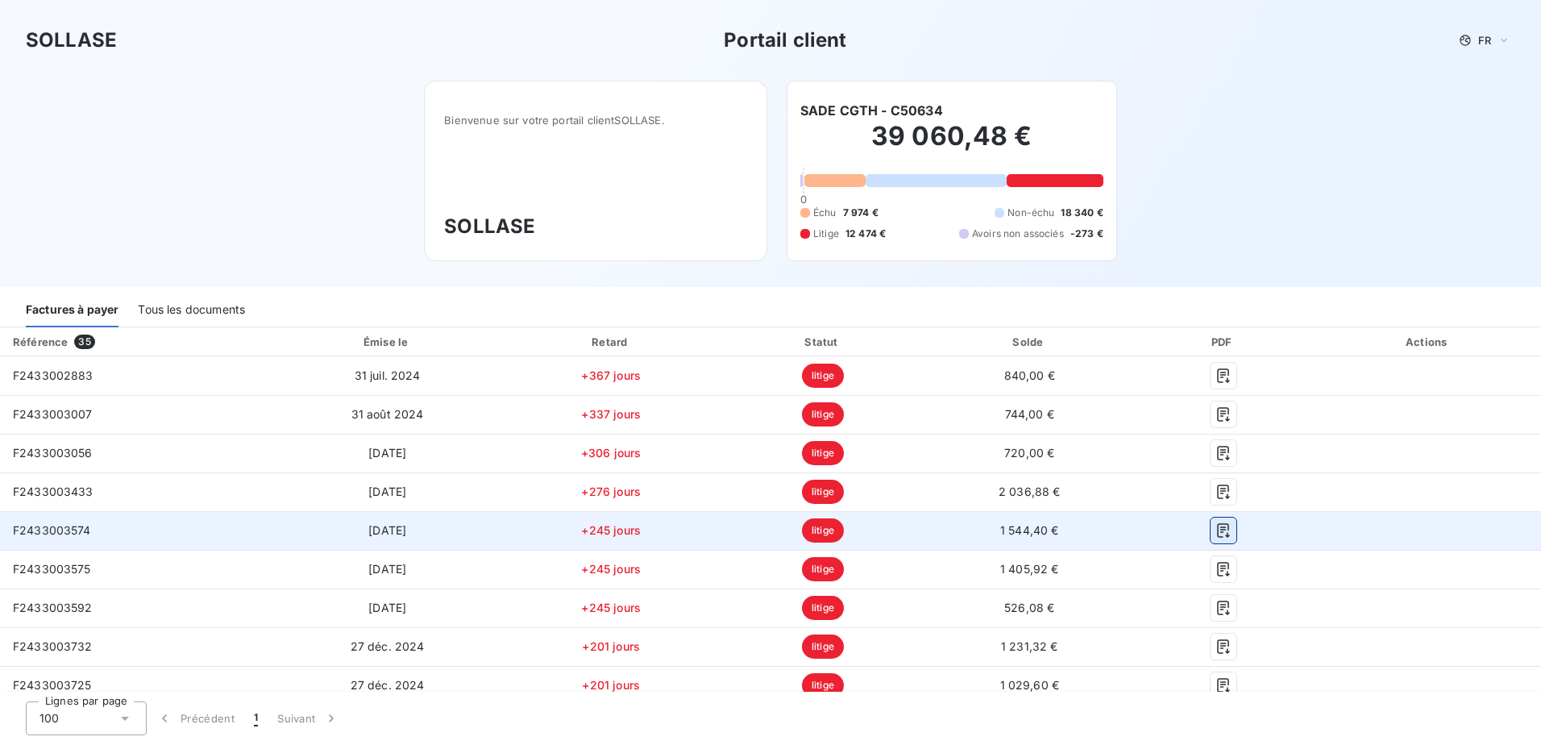
click at [1215, 533] on icon "button" at bounding box center [1223, 530] width 16 height 16
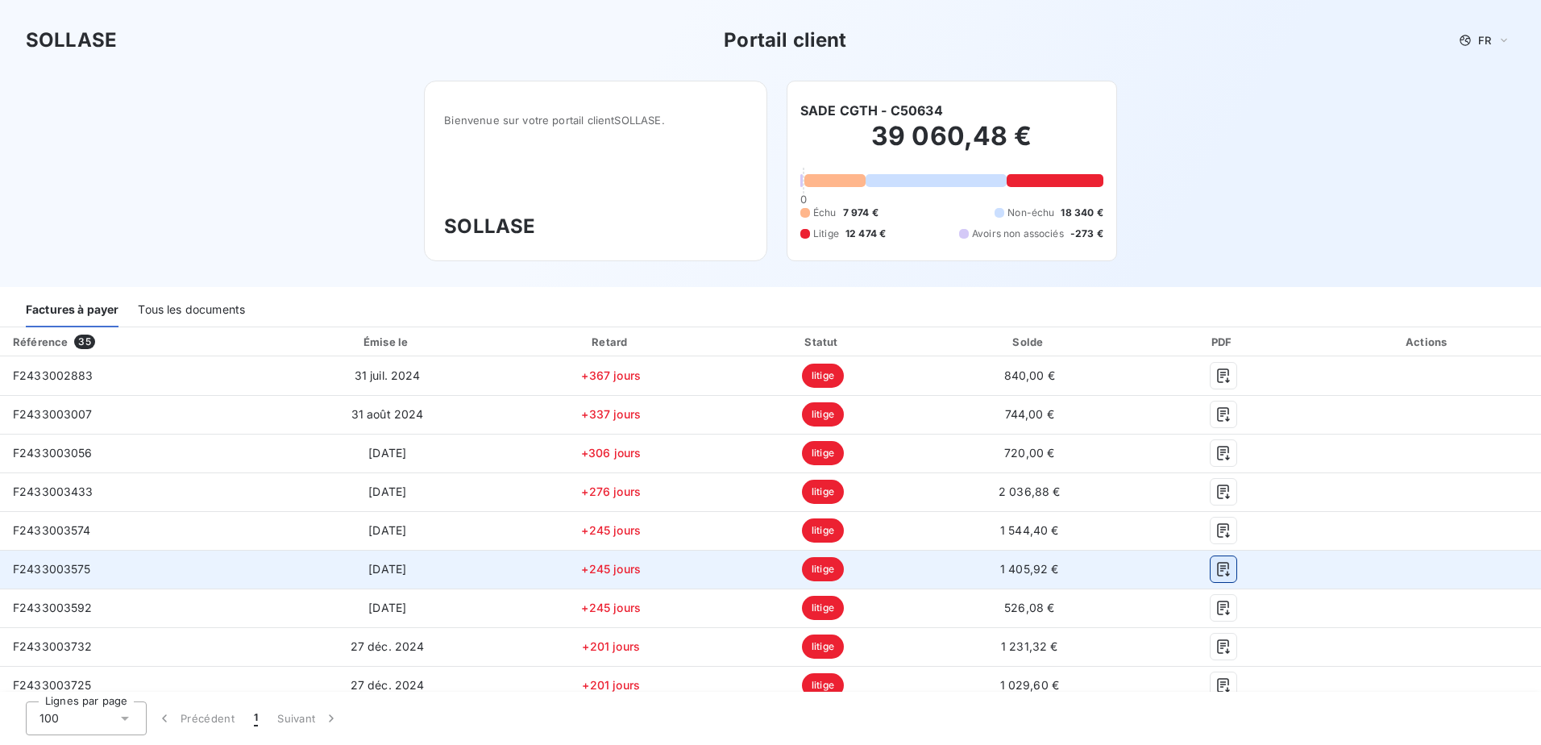
click at [1217, 570] on icon "button" at bounding box center [1223, 569] width 12 height 15
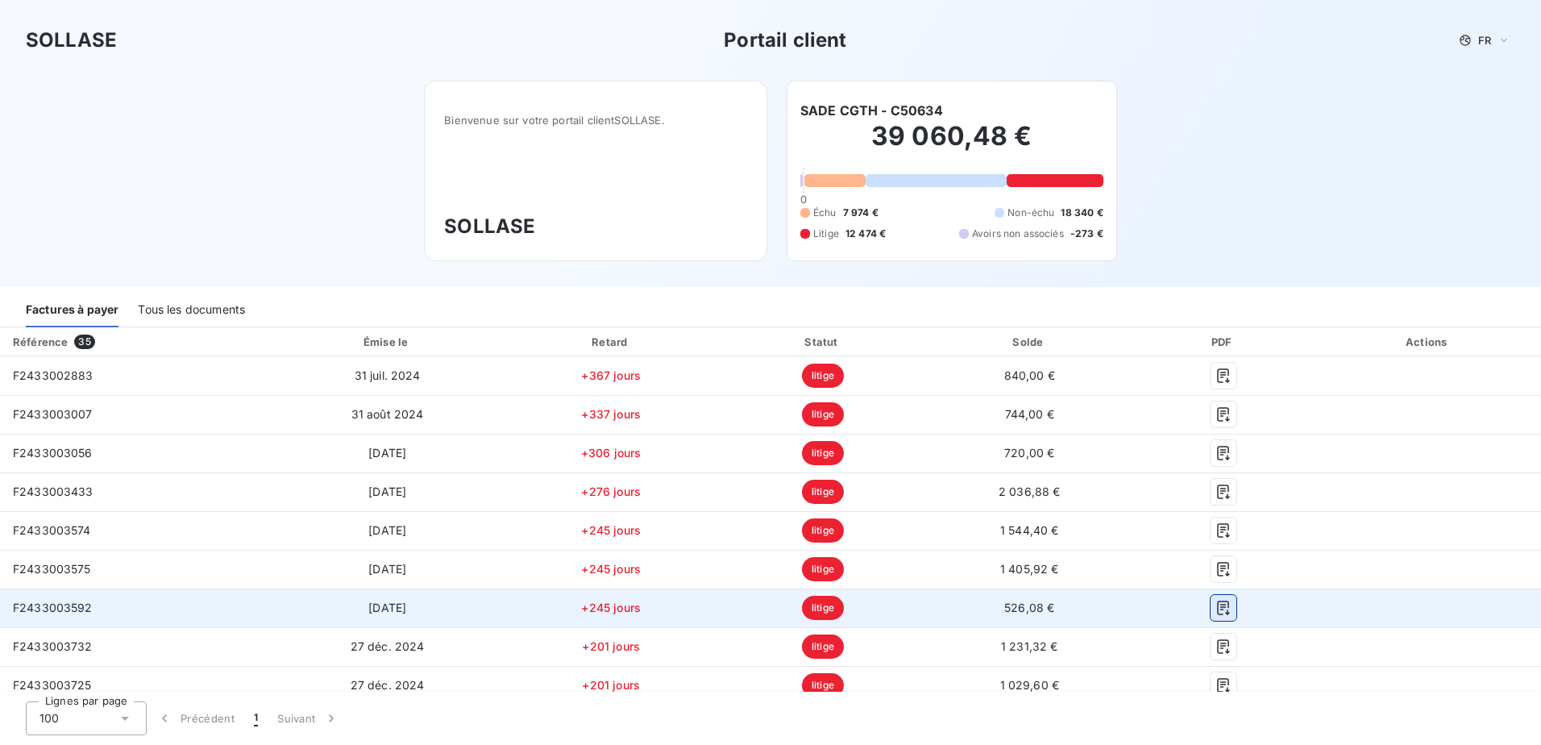
click at [1215, 611] on icon "button" at bounding box center [1223, 608] width 16 height 16
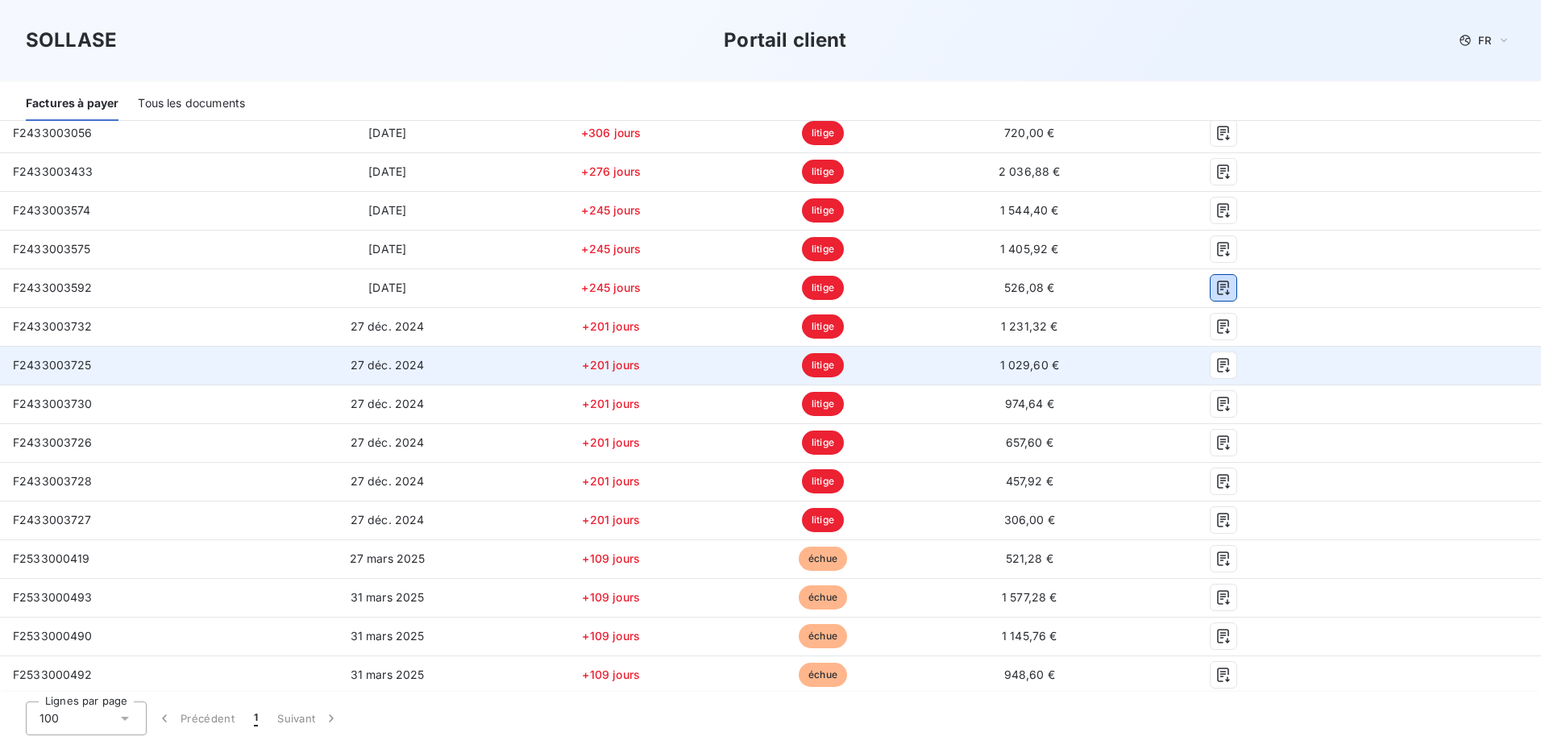
scroll to position [322, 0]
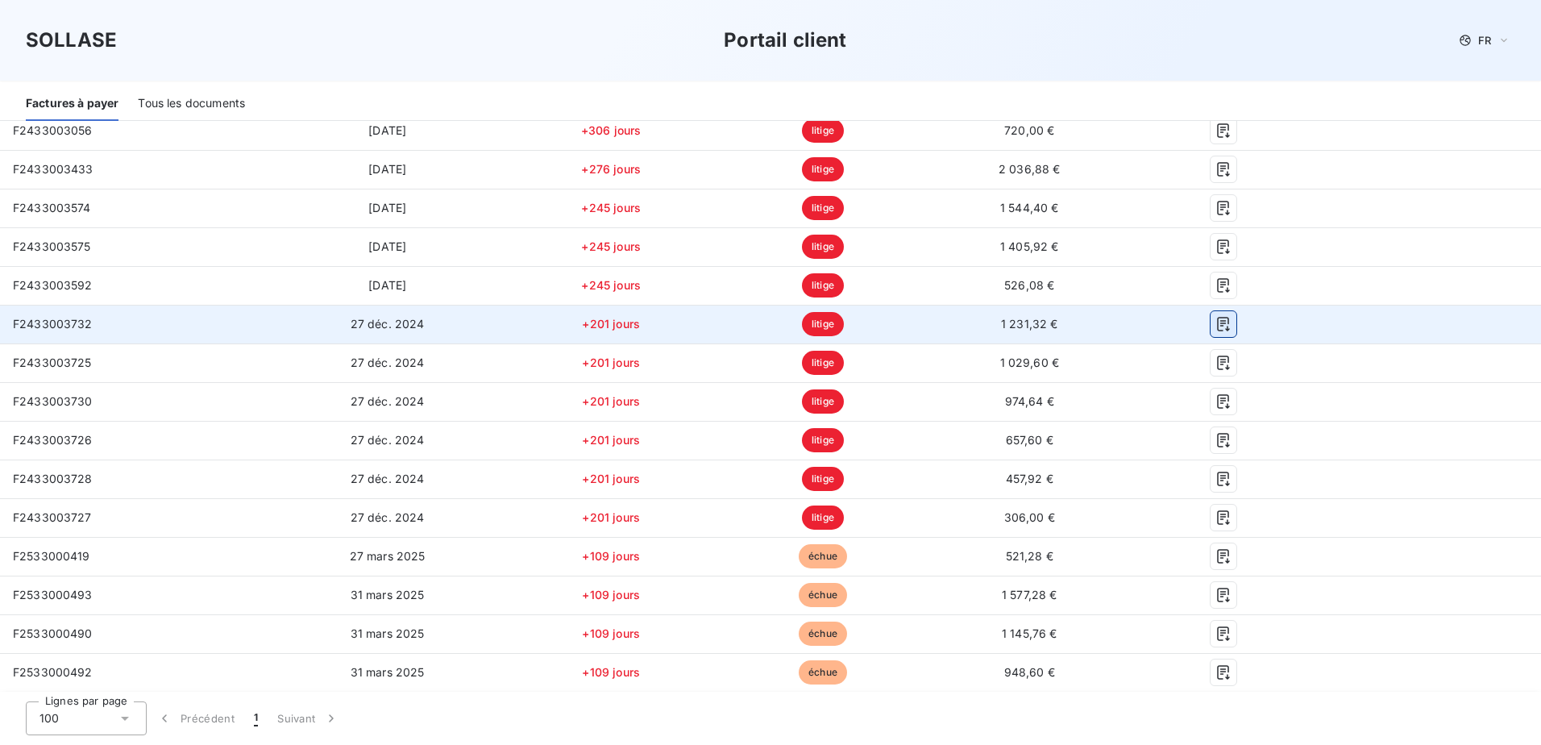
click at [1215, 326] on icon "button" at bounding box center [1223, 324] width 16 height 16
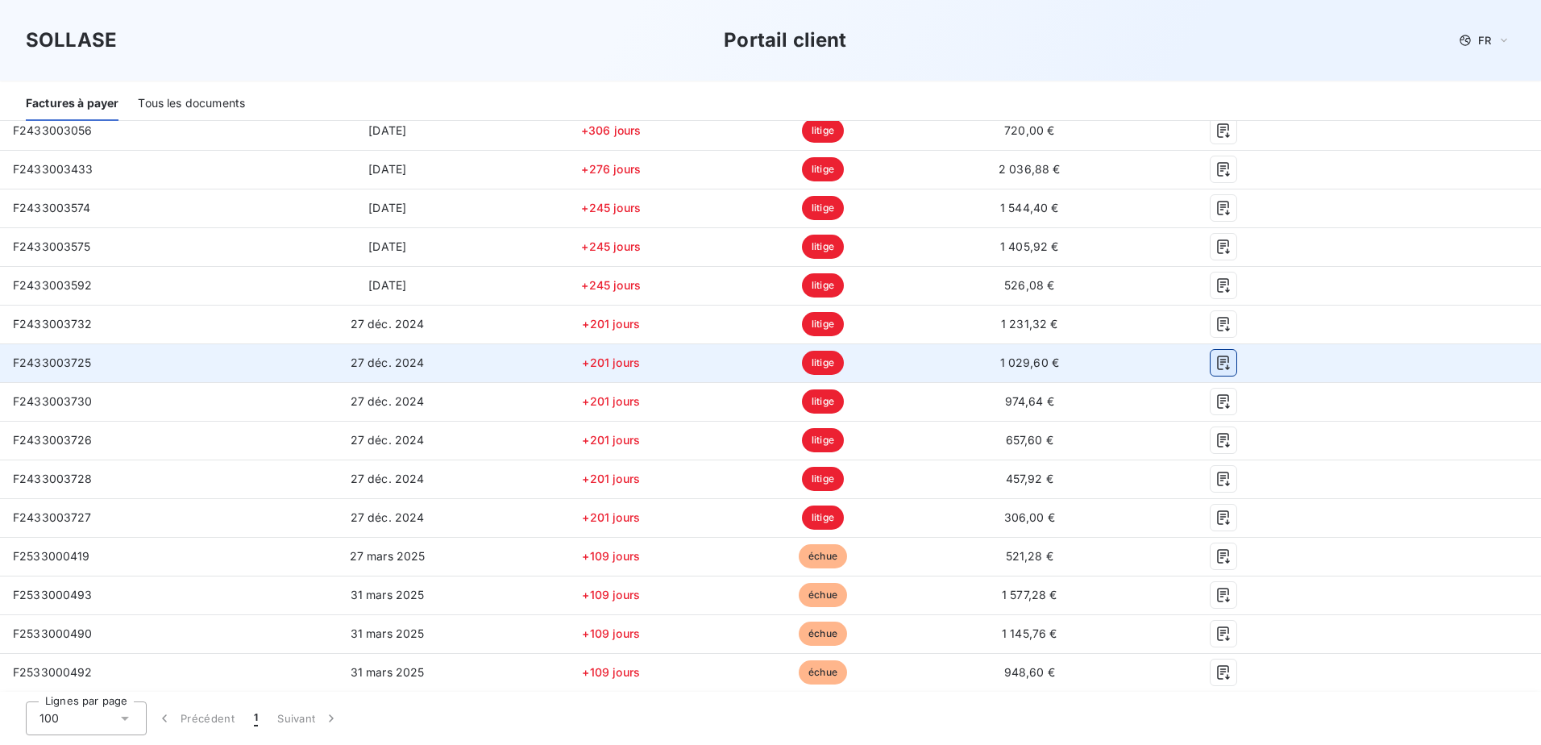
click at [1217, 369] on icon "button" at bounding box center [1223, 362] width 12 height 15
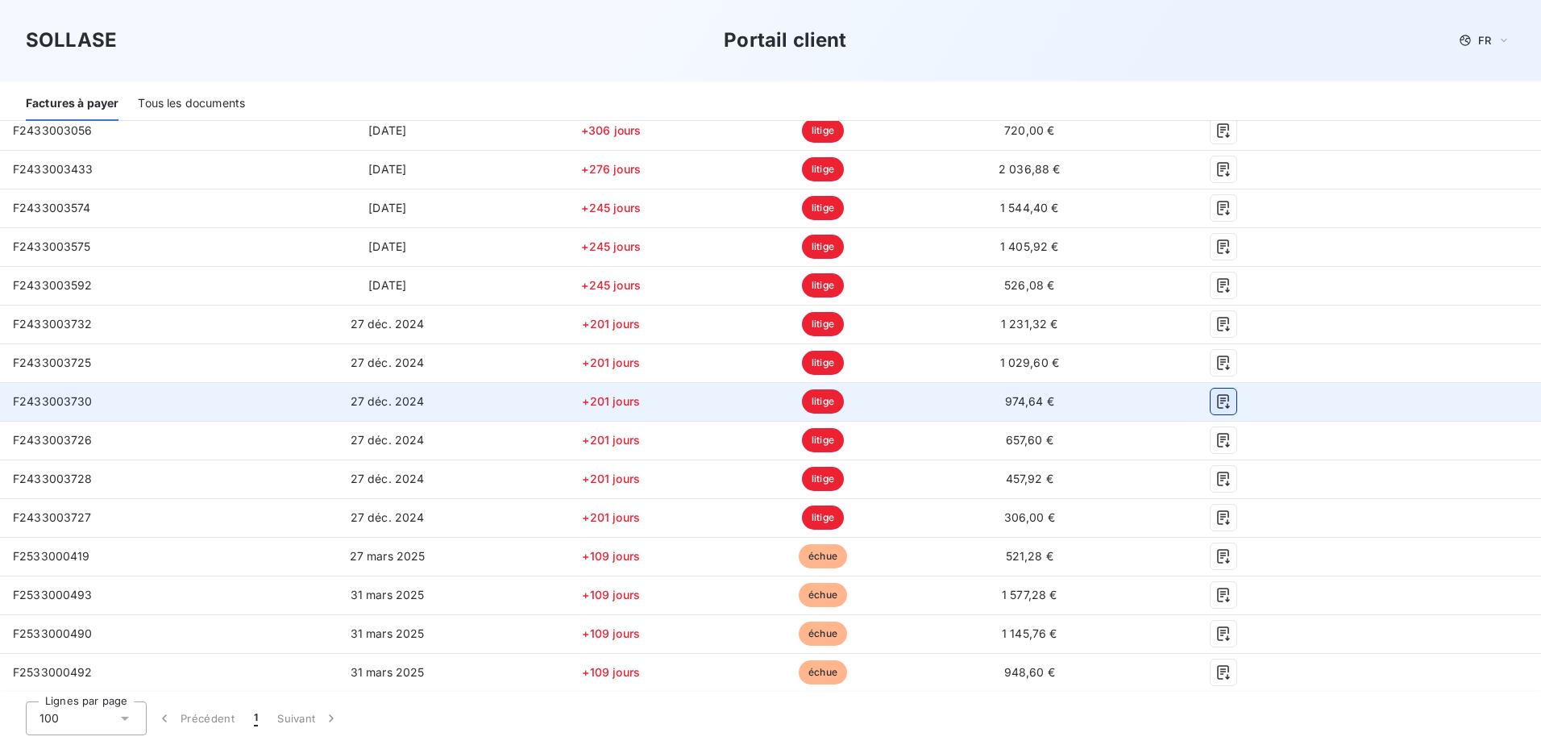
click at [1220, 407] on icon "button" at bounding box center [1223, 401] width 16 height 16
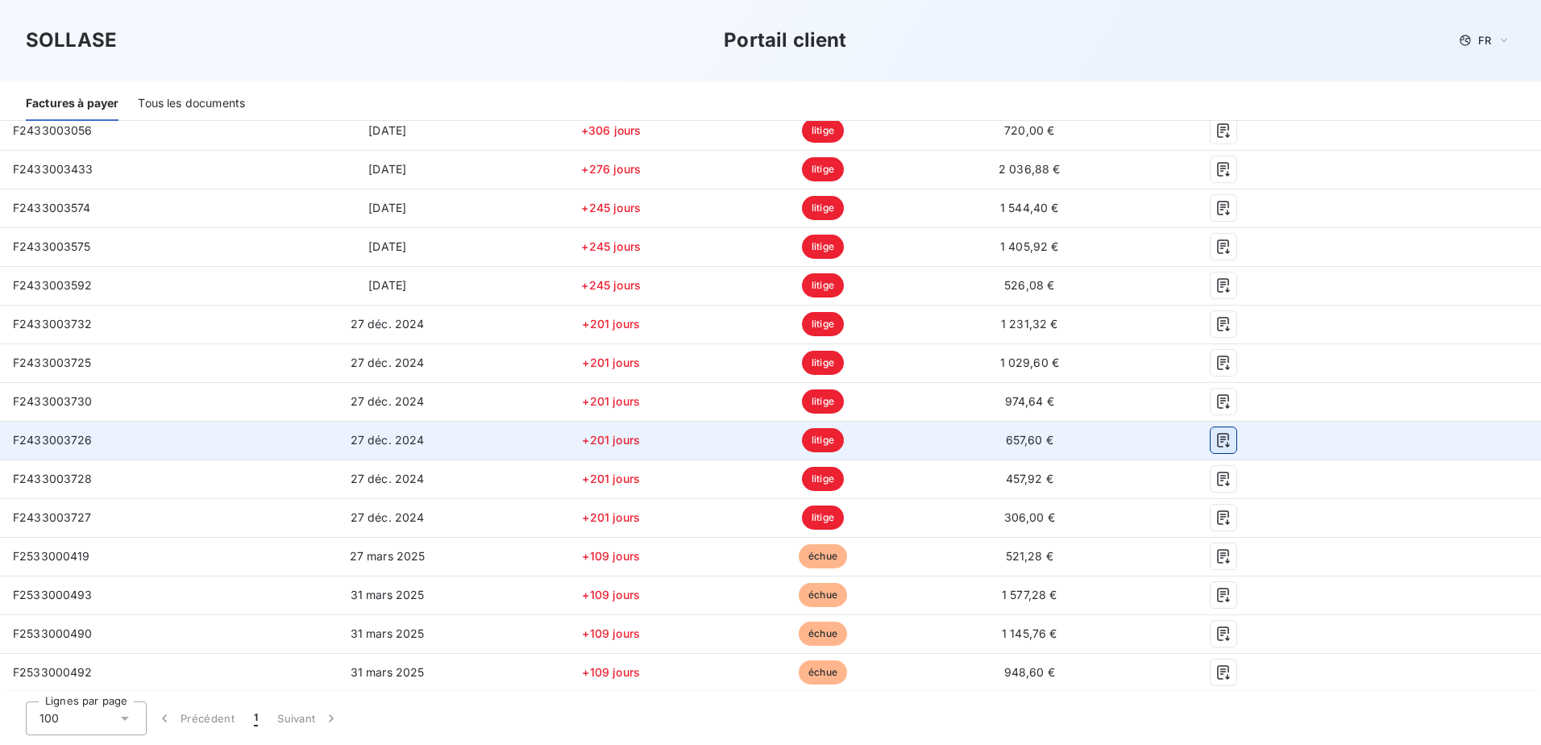
click at [1210, 448] on button "button" at bounding box center [1223, 440] width 26 height 26
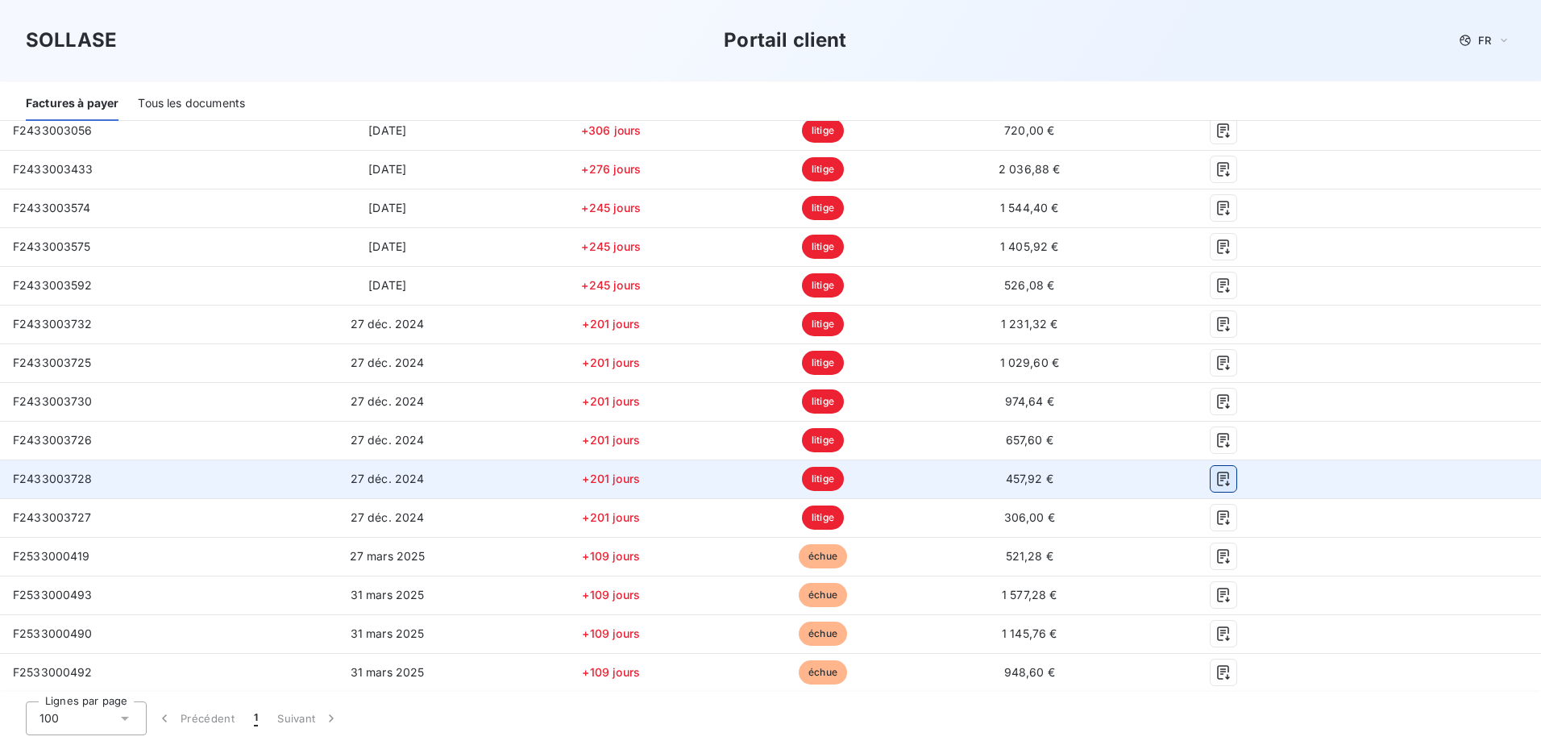
click at [1210, 488] on button "button" at bounding box center [1223, 479] width 26 height 26
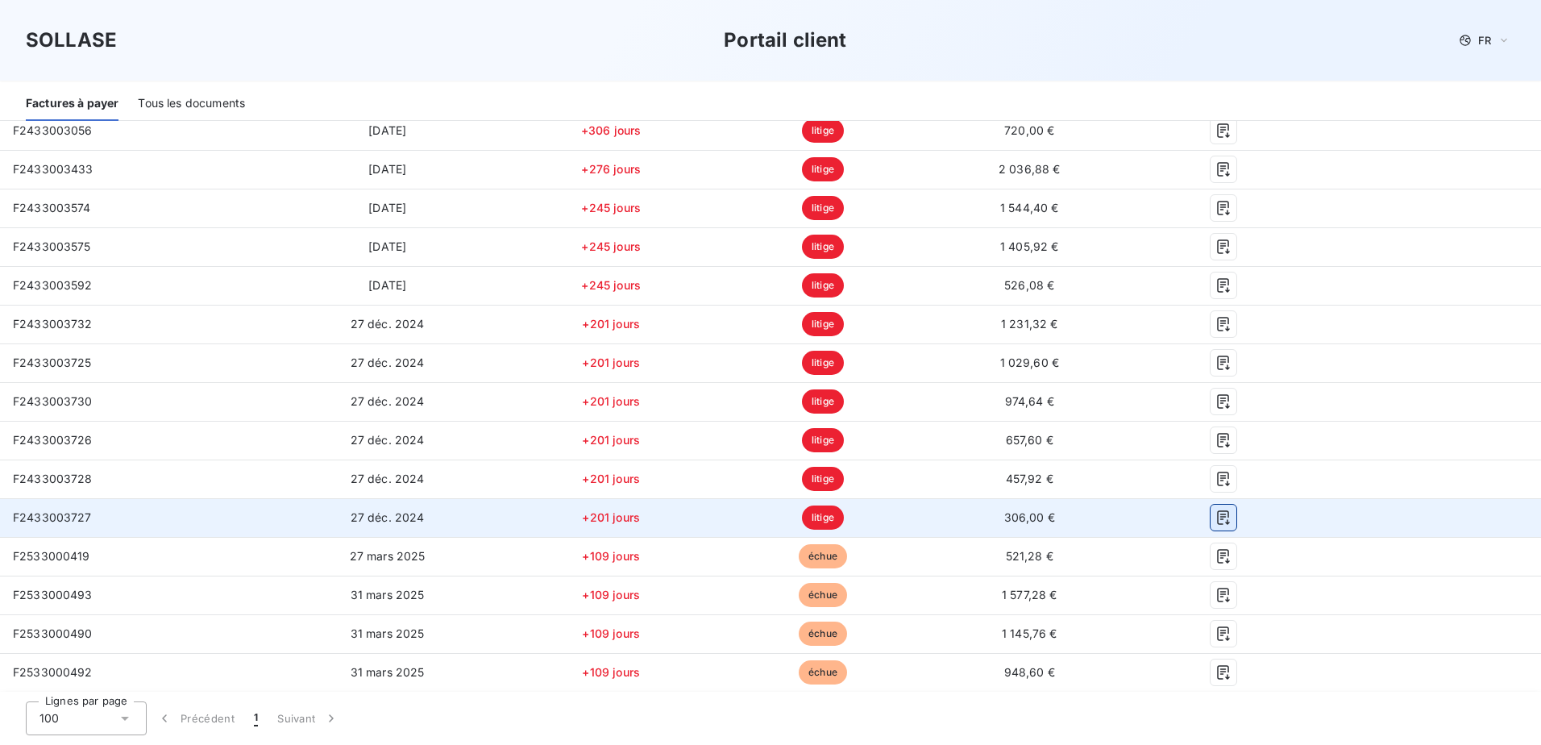
click at [1215, 512] on icon "button" at bounding box center [1223, 517] width 16 height 16
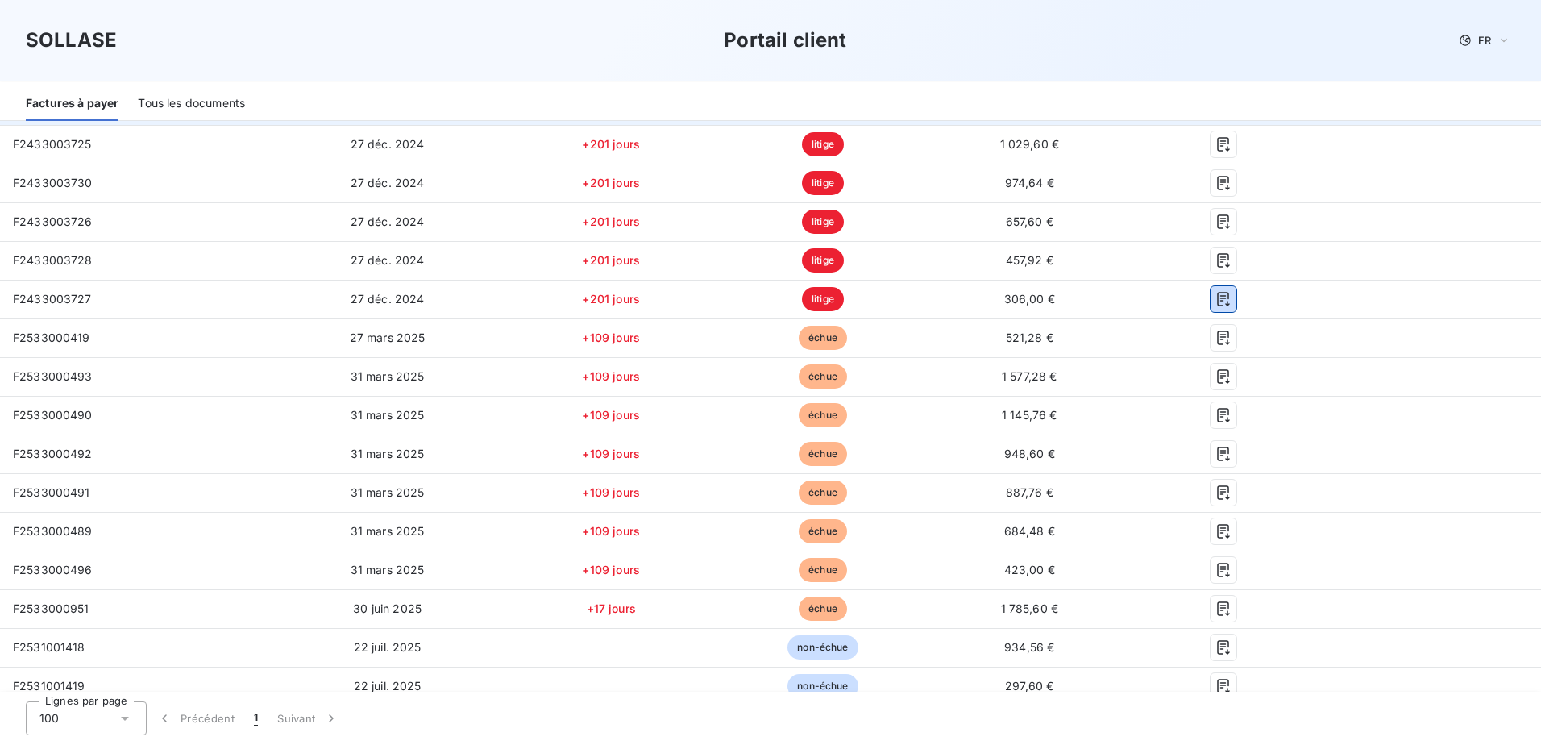
scroll to position [564, 0]
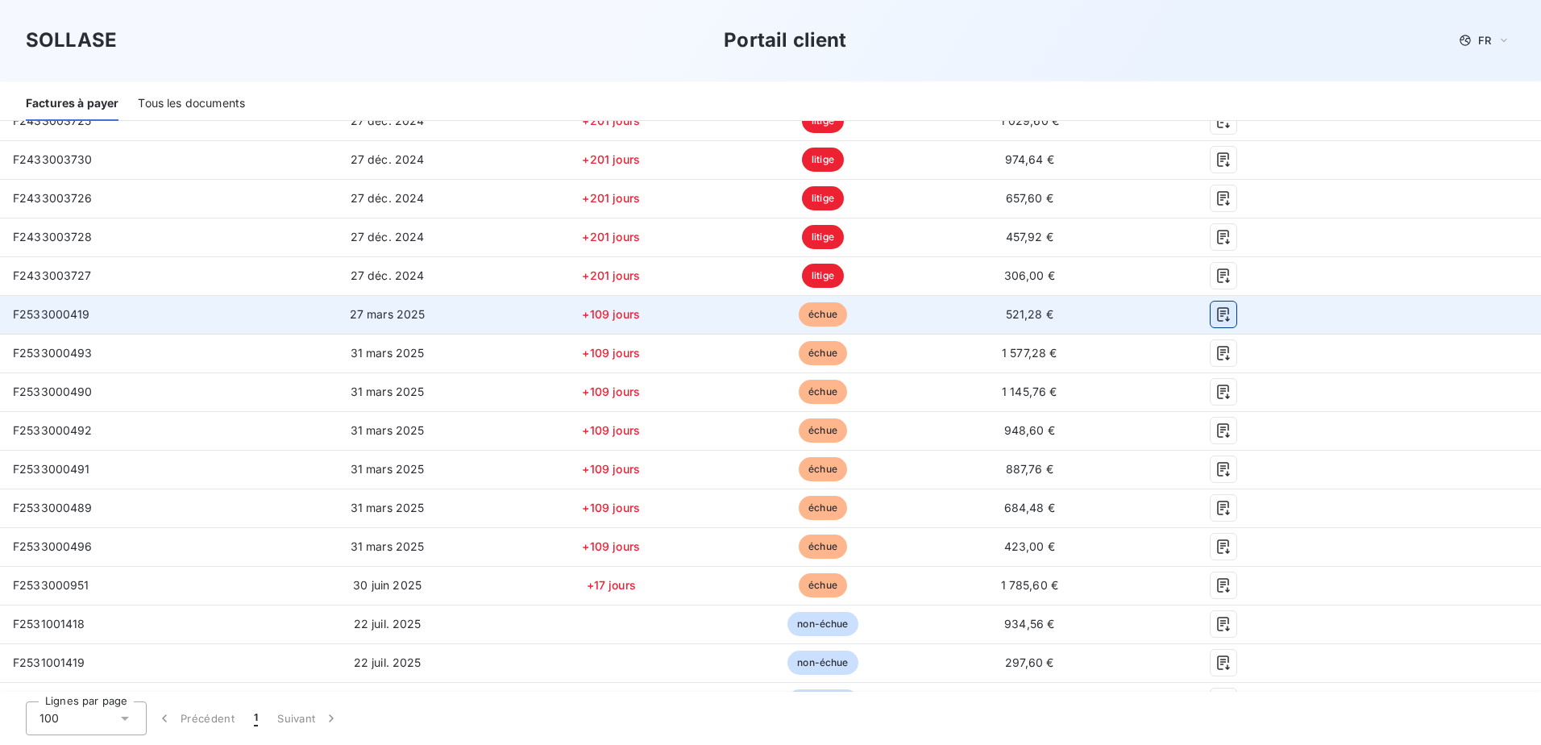
click at [1217, 321] on icon "button" at bounding box center [1223, 314] width 12 height 15
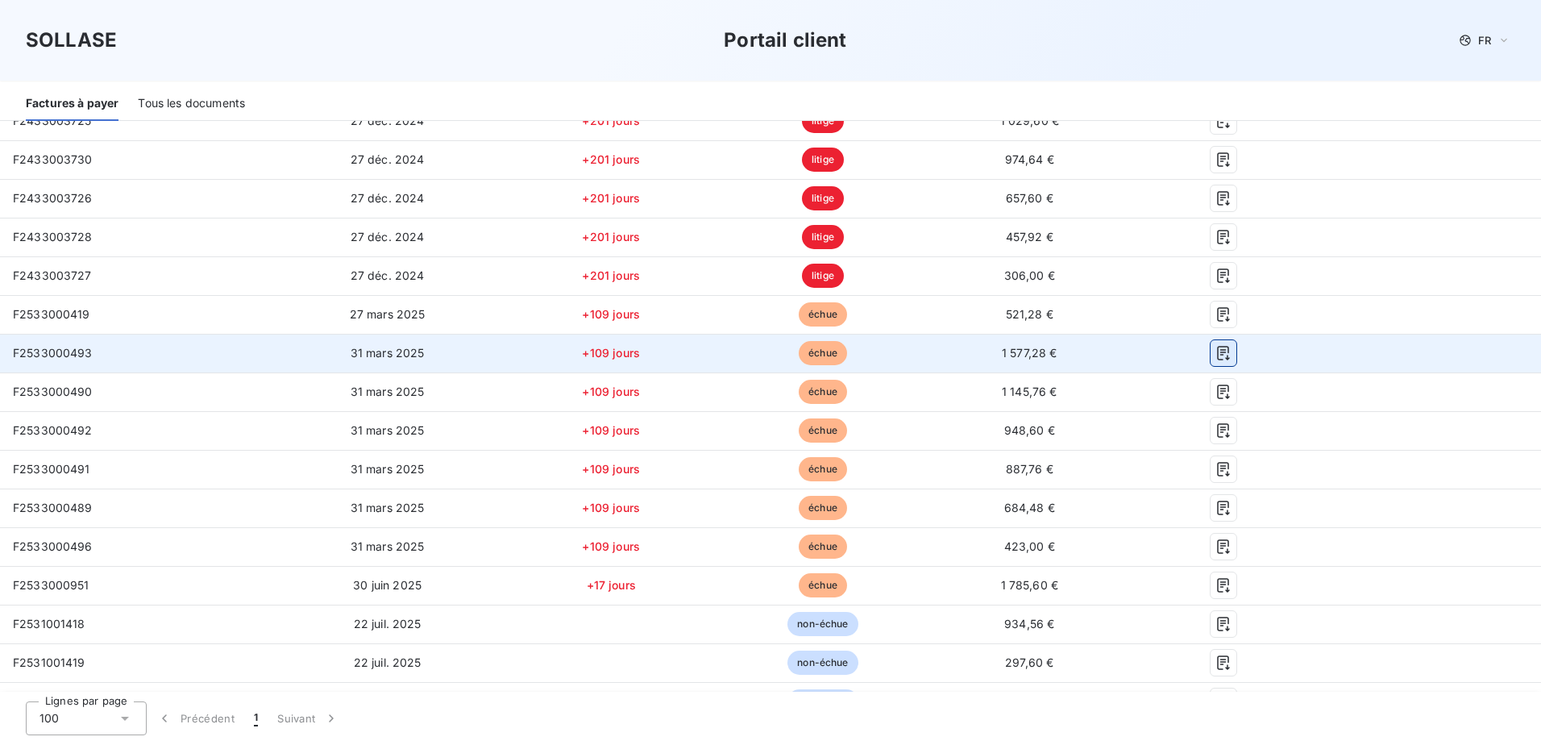
click at [1215, 353] on icon "button" at bounding box center [1223, 353] width 16 height 16
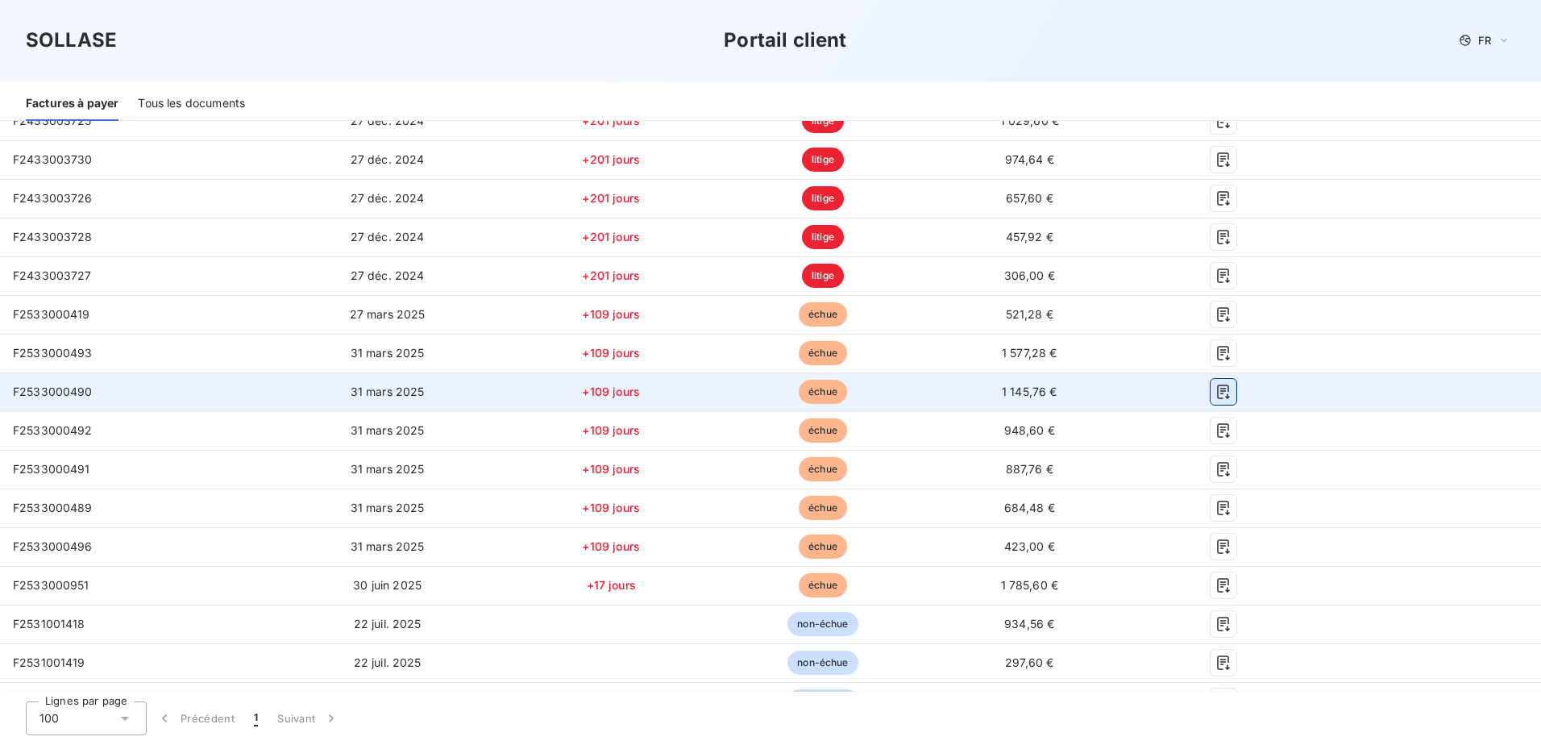
click at [1217, 394] on icon "button" at bounding box center [1223, 391] width 12 height 15
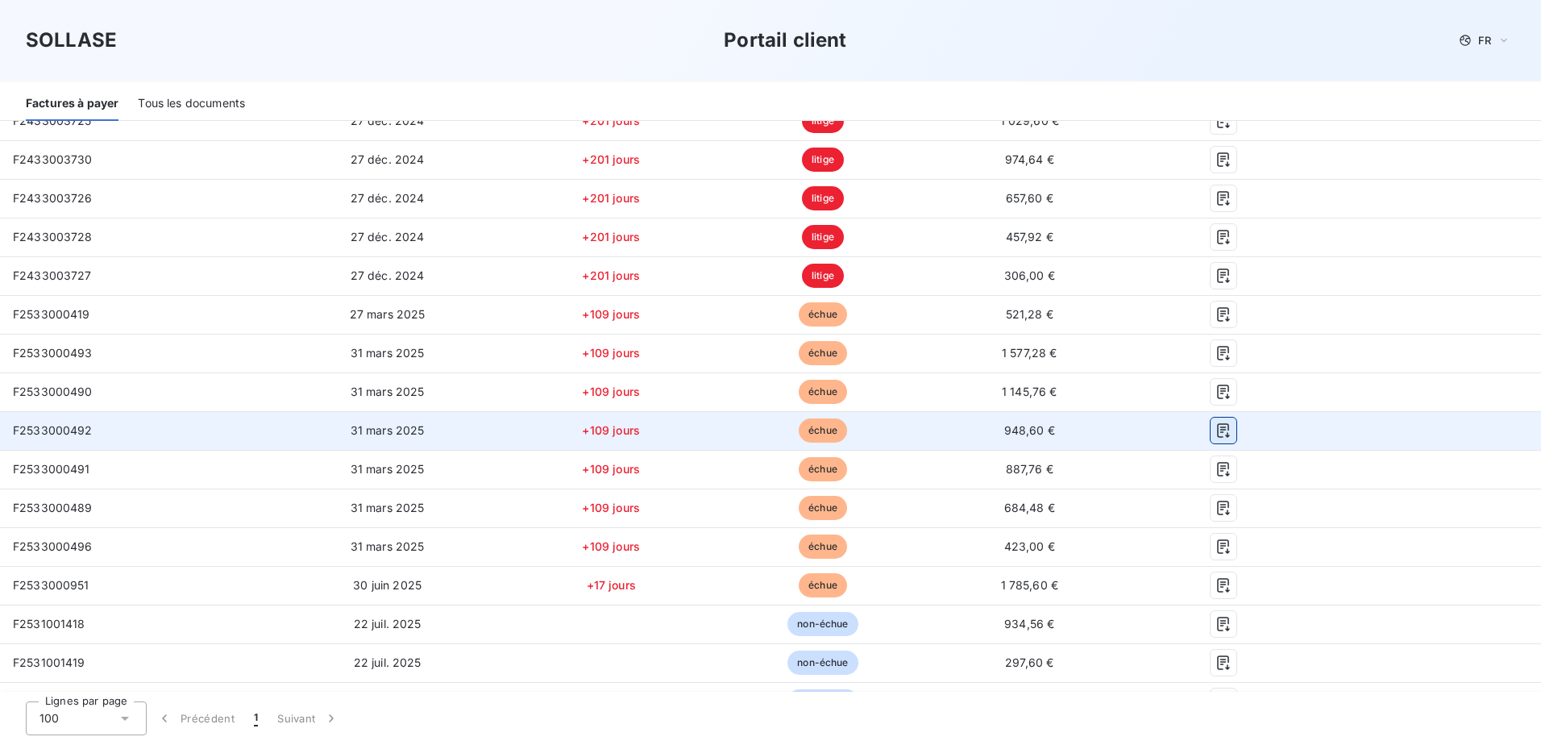
click at [1217, 432] on icon "button" at bounding box center [1223, 430] width 12 height 15
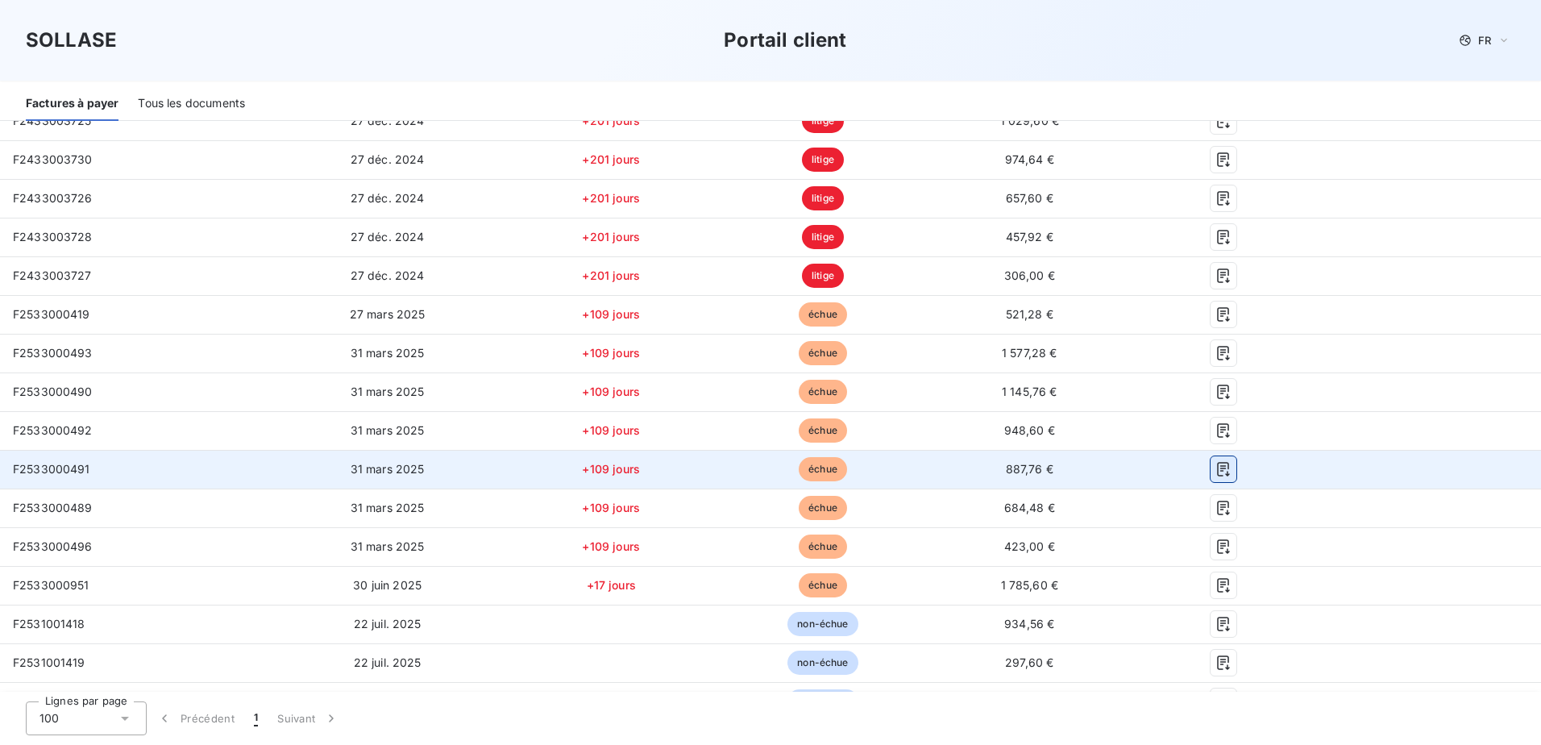
click at [1215, 475] on icon "button" at bounding box center [1223, 469] width 16 height 16
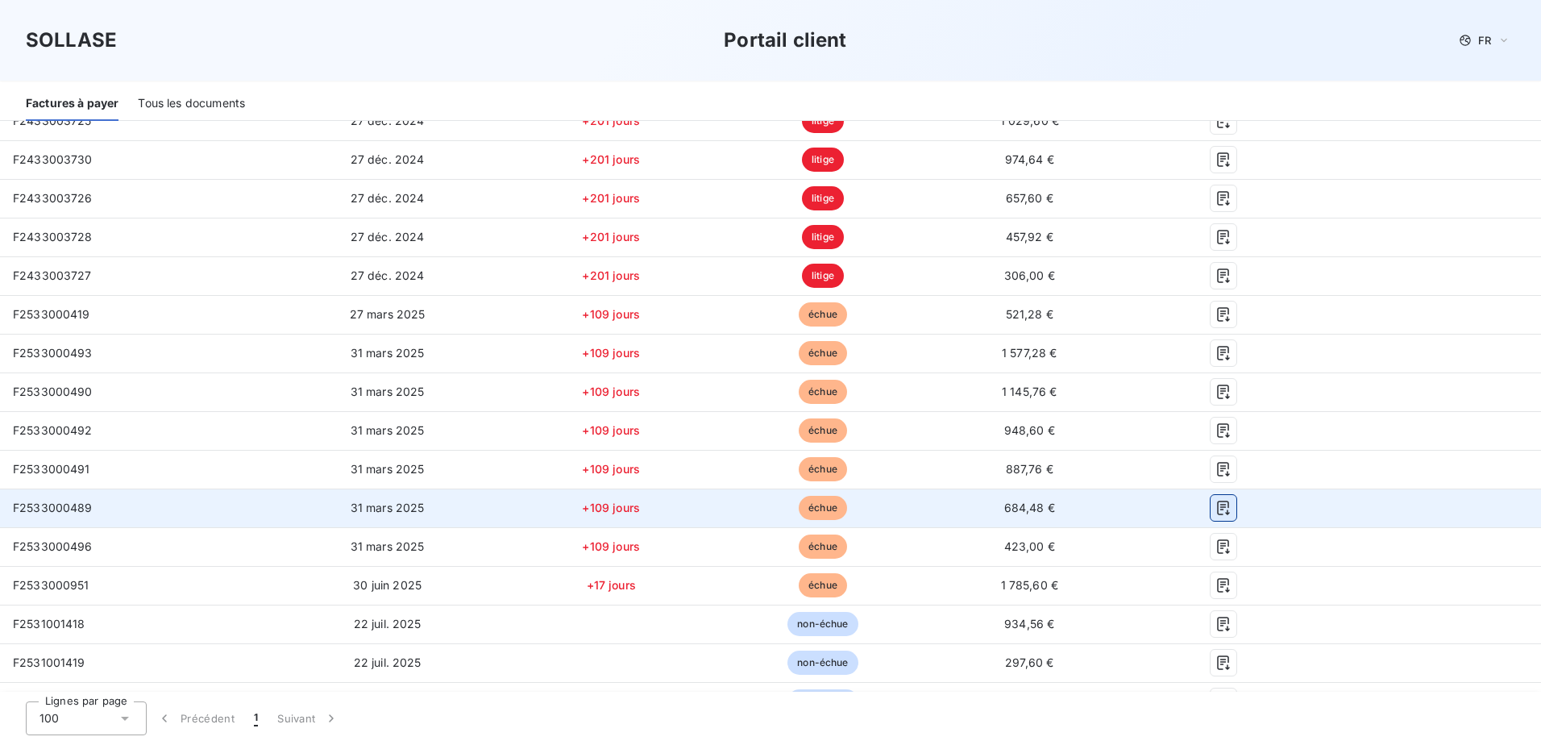
click at [1216, 508] on icon "button" at bounding box center [1223, 508] width 16 height 16
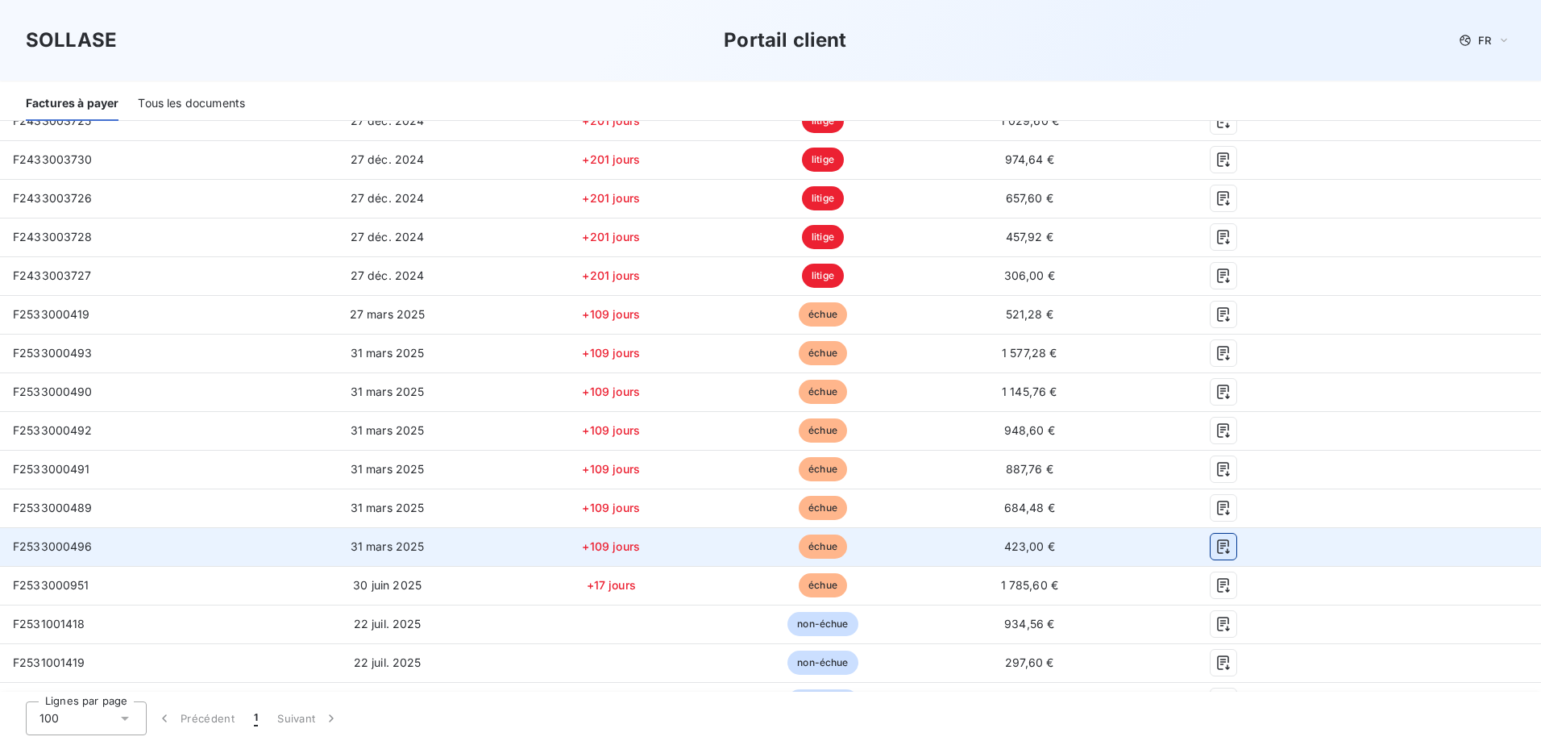
click at [1217, 551] on icon "button" at bounding box center [1223, 546] width 16 height 16
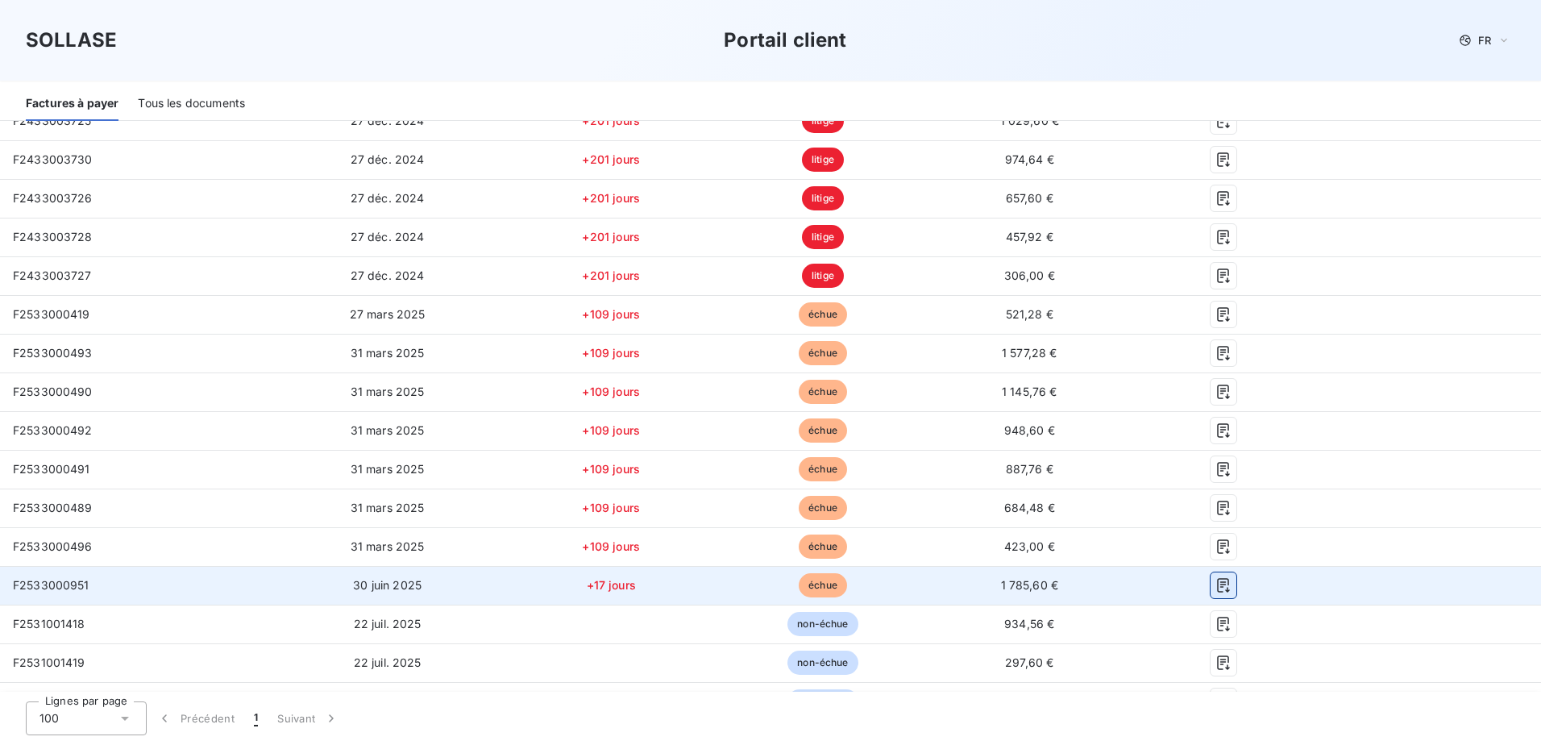
click at [1215, 583] on icon "button" at bounding box center [1223, 585] width 16 height 16
